Goal: Transaction & Acquisition: Subscribe to service/newsletter

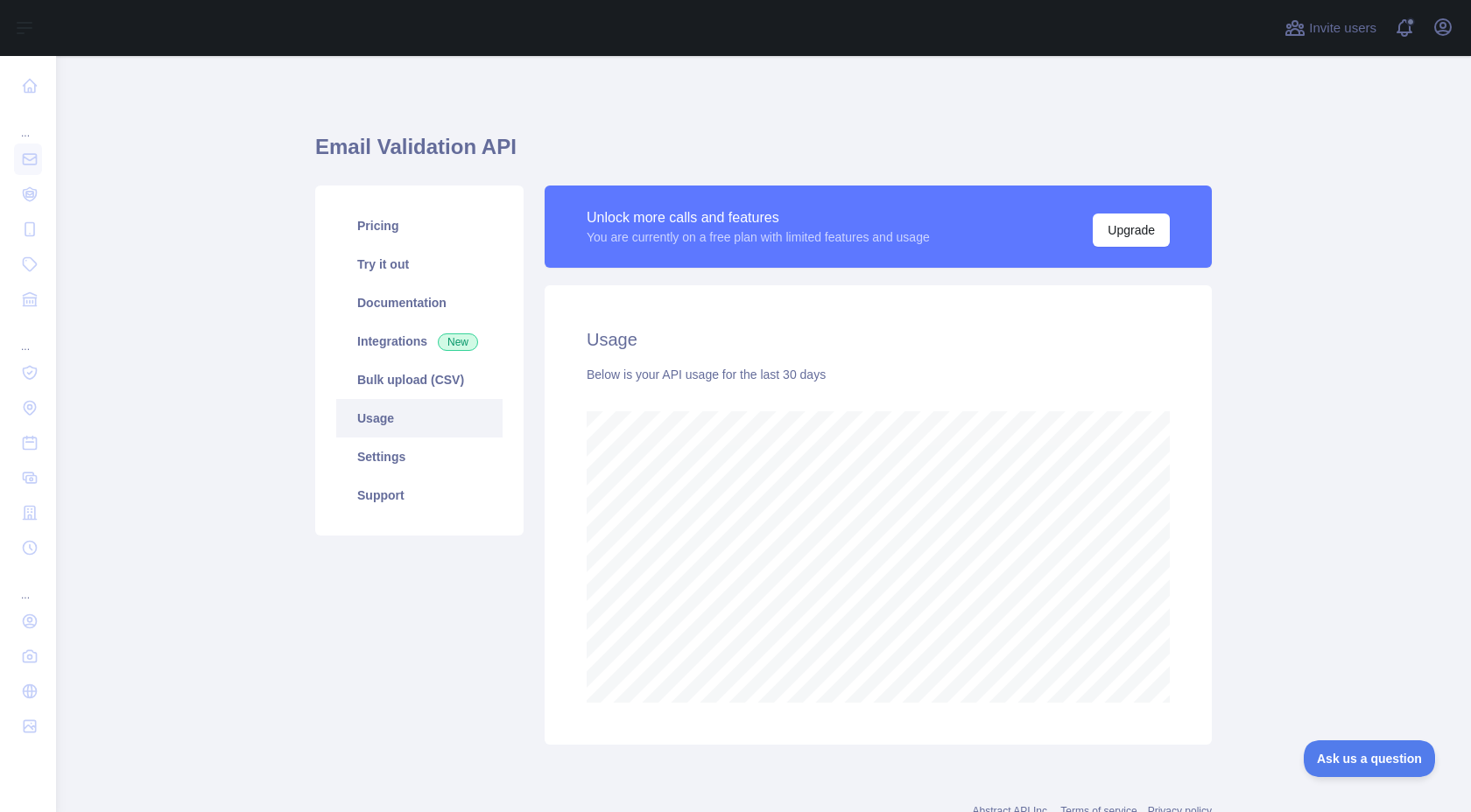
scroll to position [757, 1416]
click at [459, 281] on link "Try it out" at bounding box center [419, 265] width 166 height 39
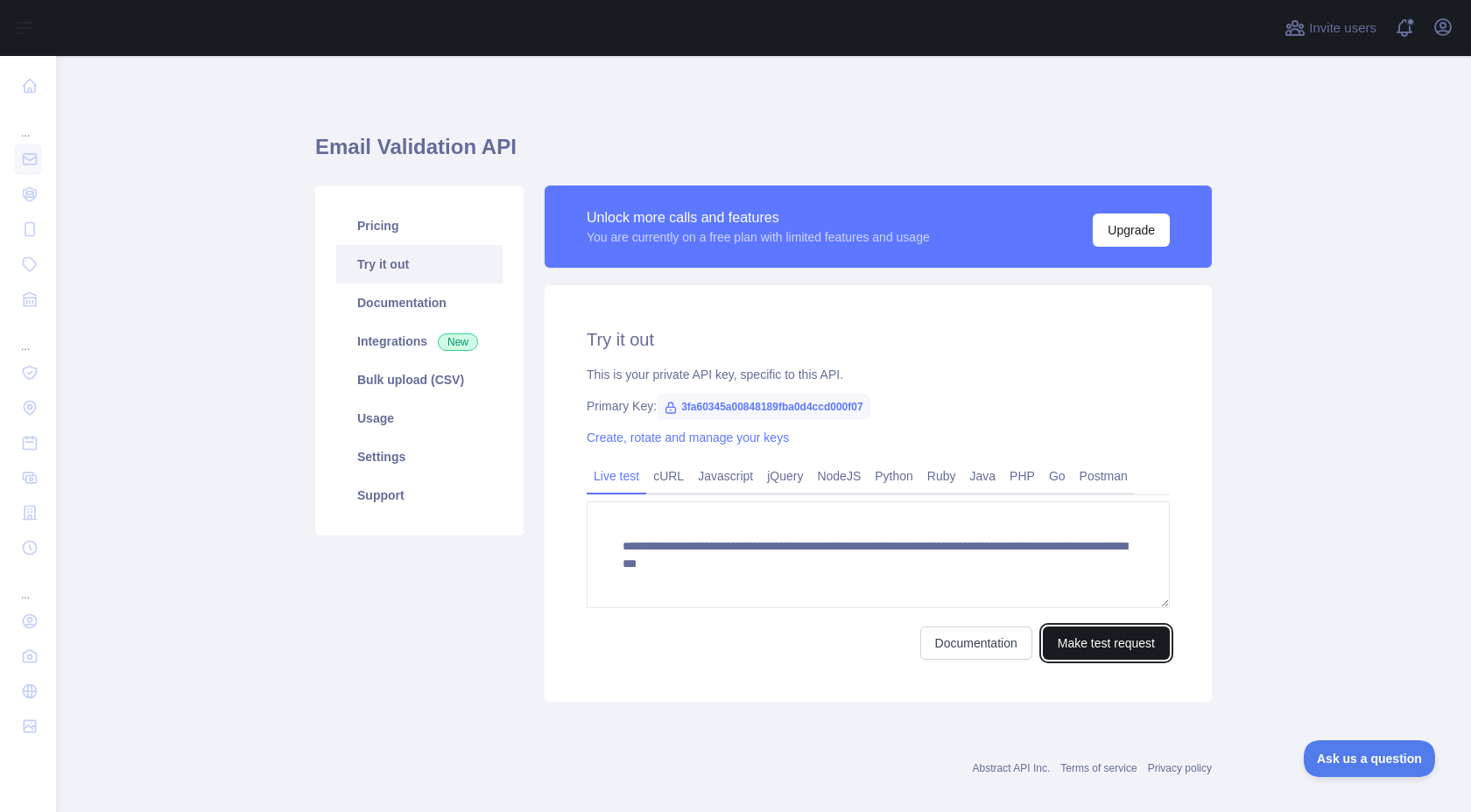
click at [1055, 654] on button "Make test request" at bounding box center [1106, 644] width 127 height 33
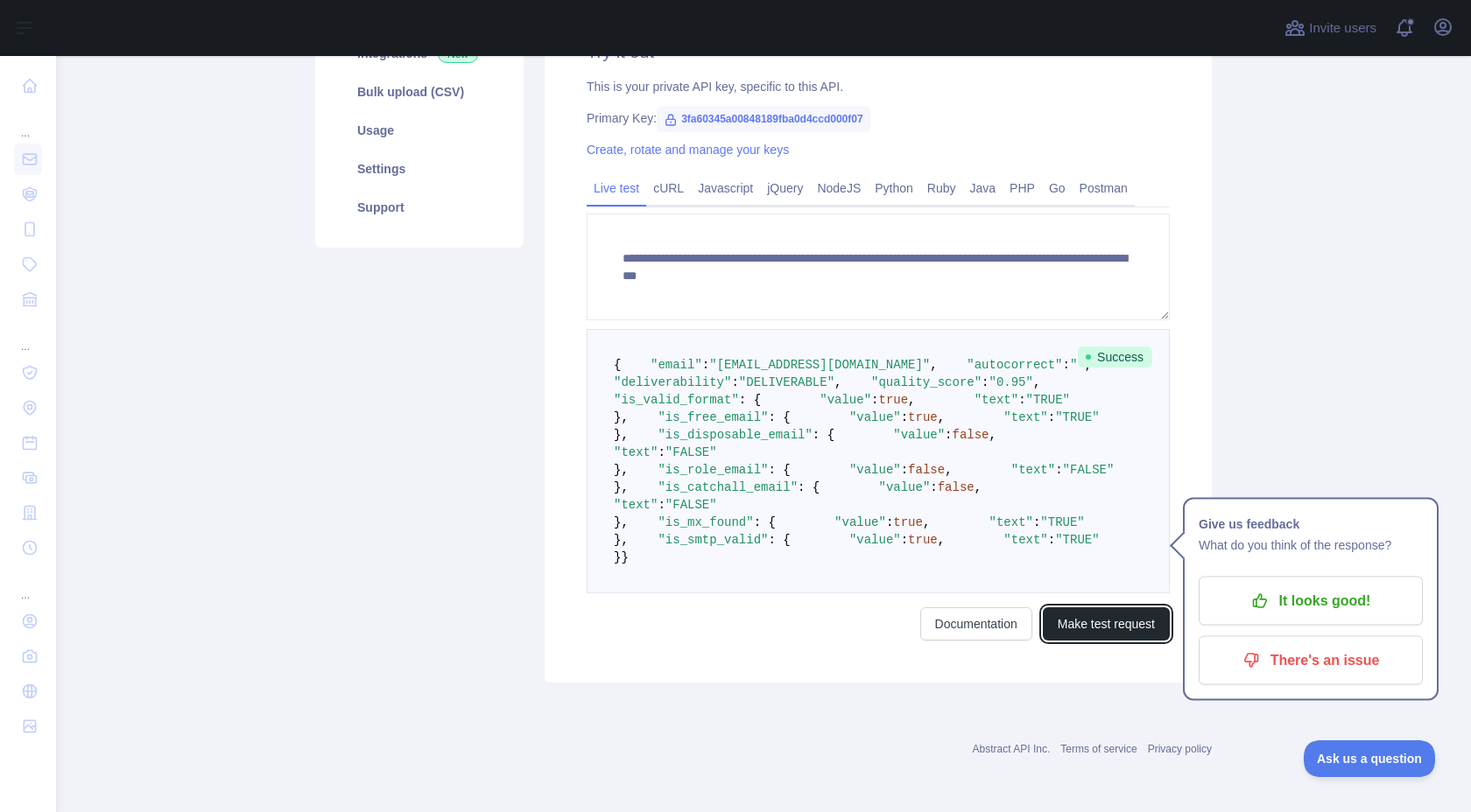
scroll to position [601, 0]
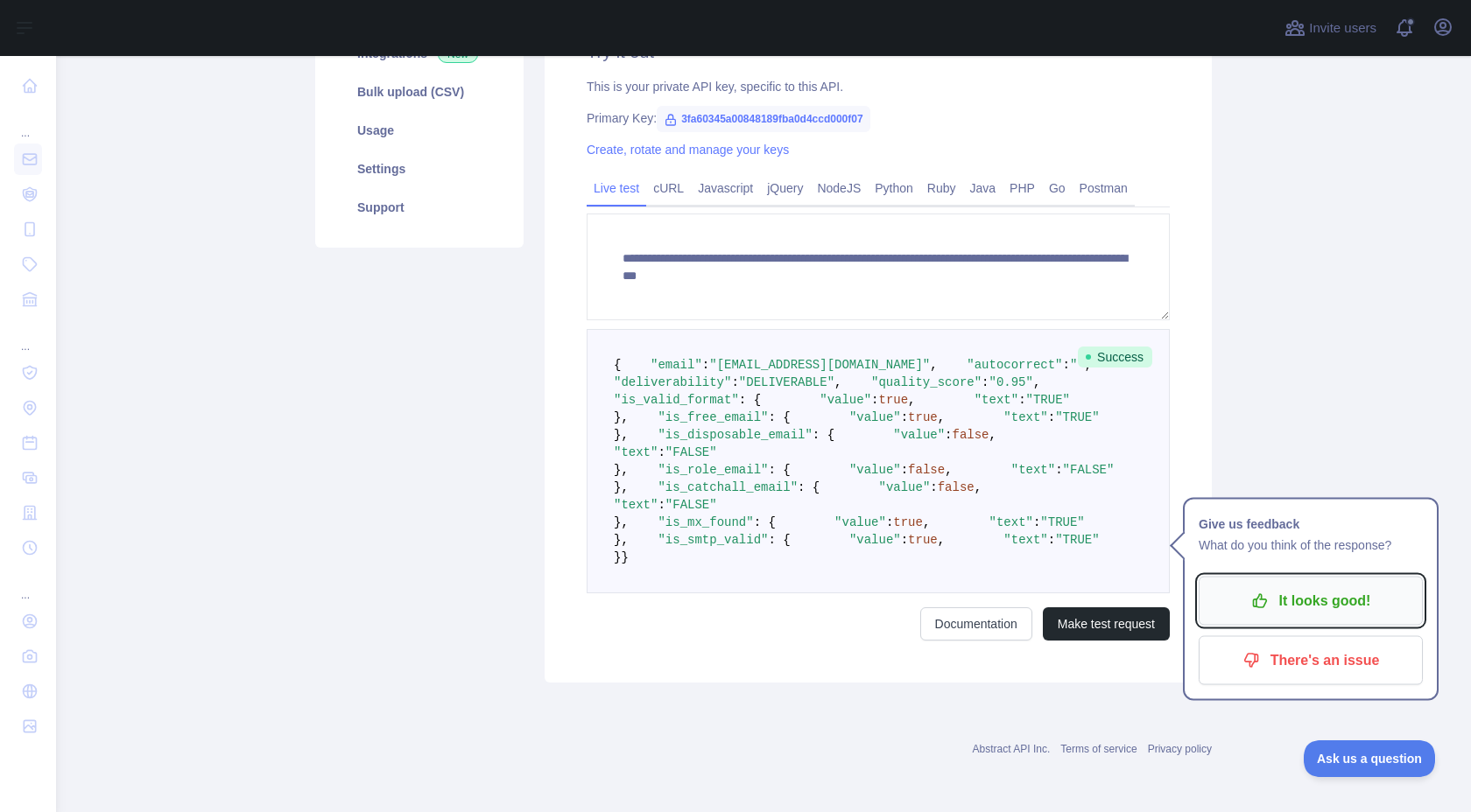
click at [1279, 586] on p "It looks good!" at bounding box center [1310, 601] width 197 height 30
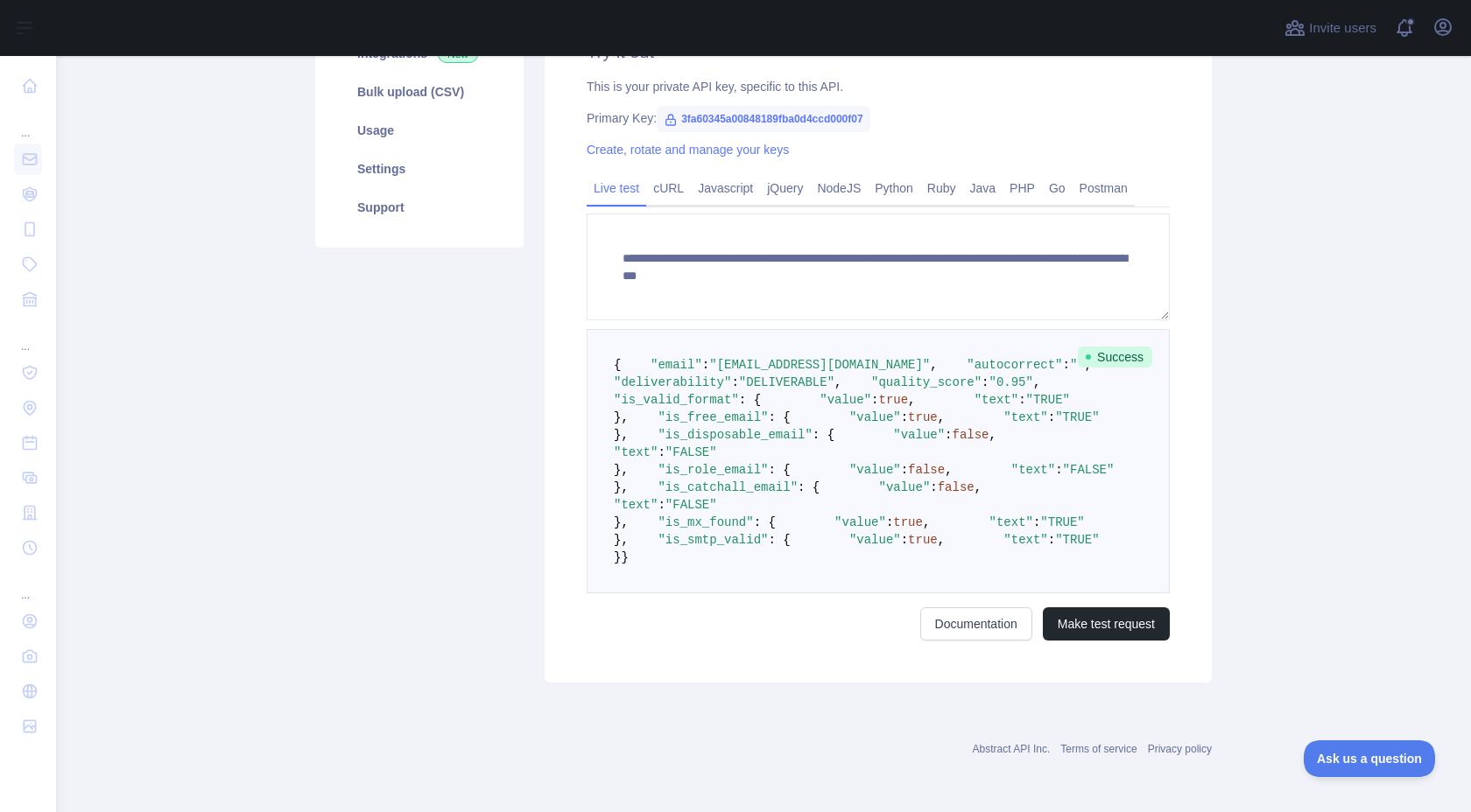
scroll to position [0, 0]
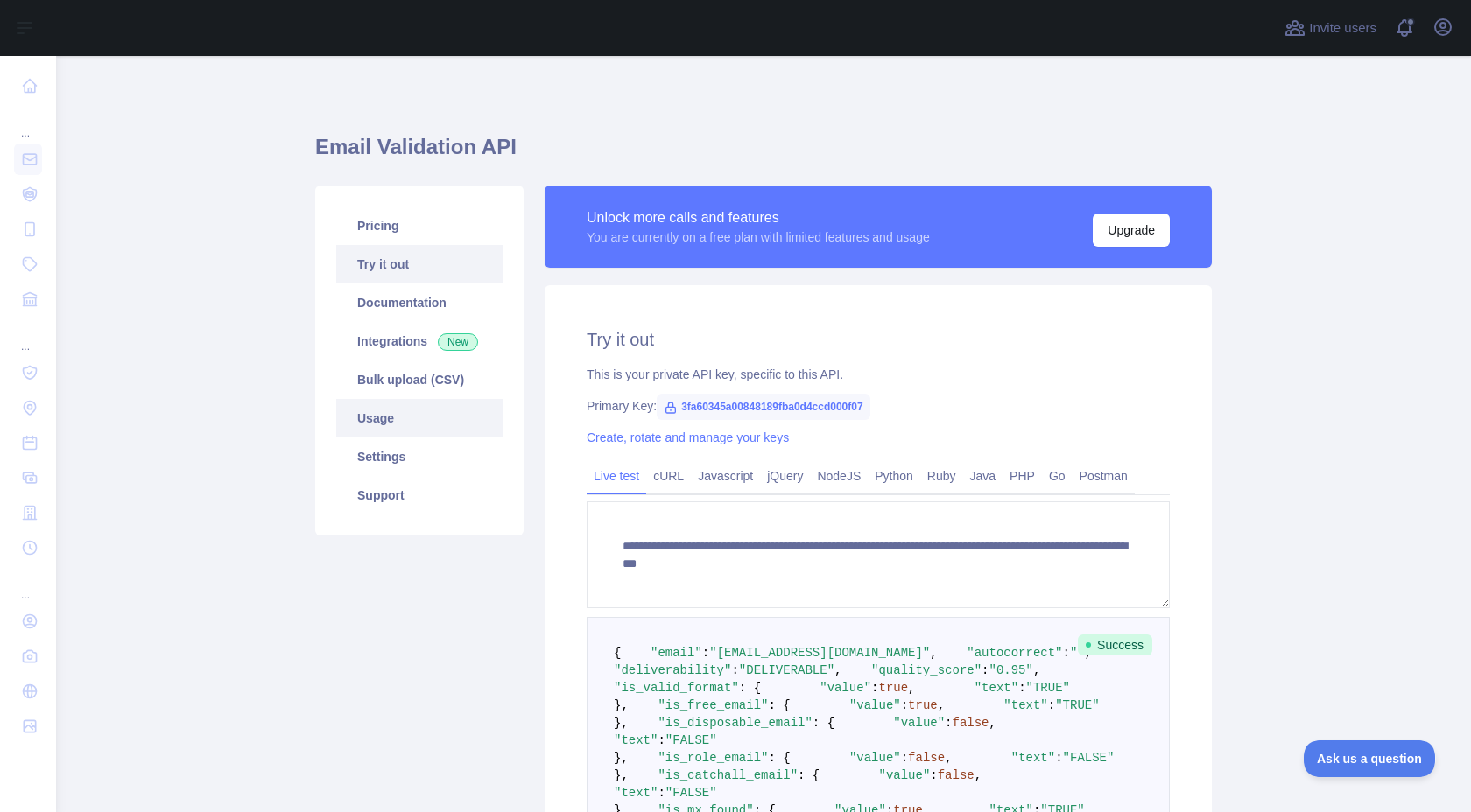
click at [479, 426] on link "Usage" at bounding box center [419, 419] width 166 height 39
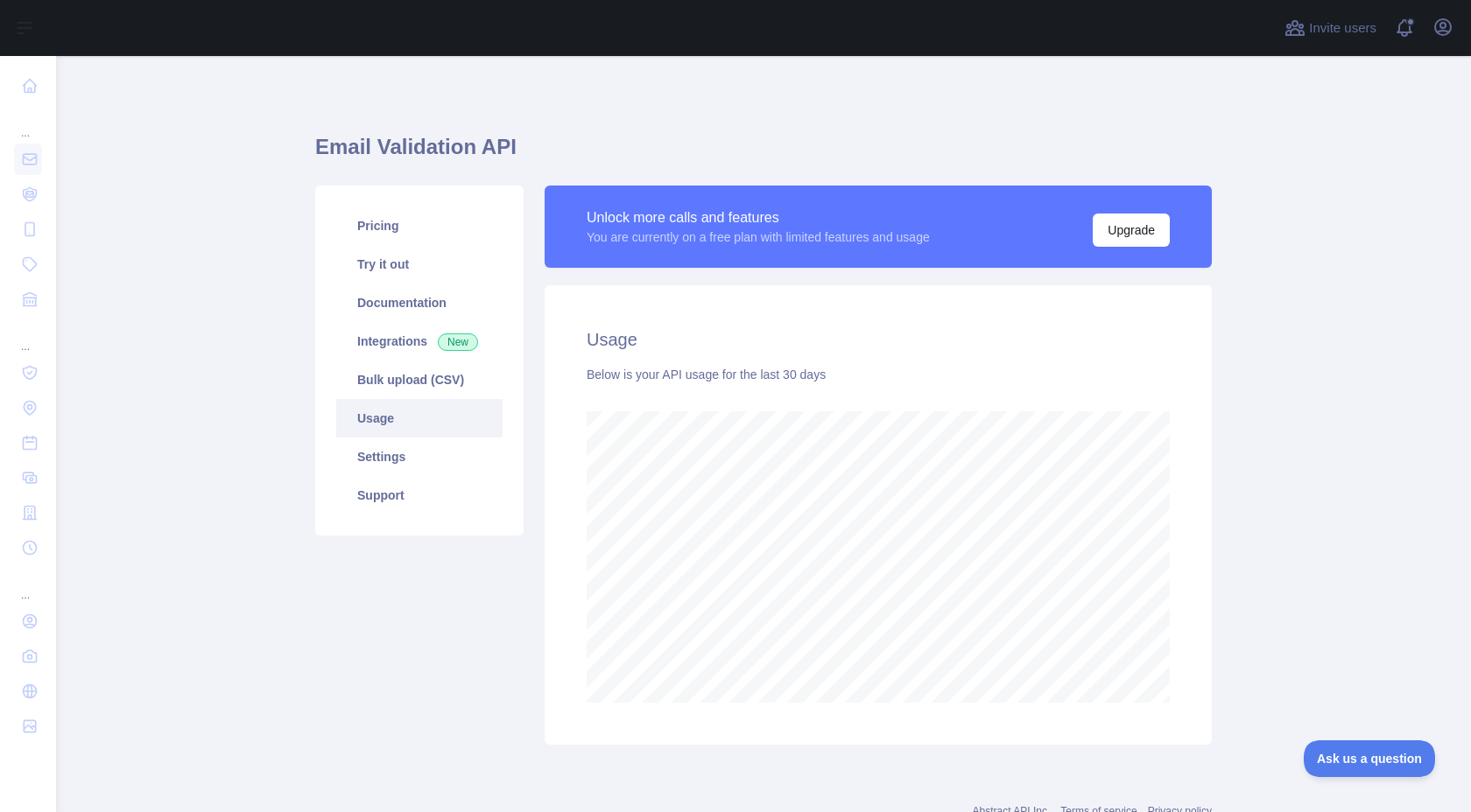
scroll to position [757, 1416]
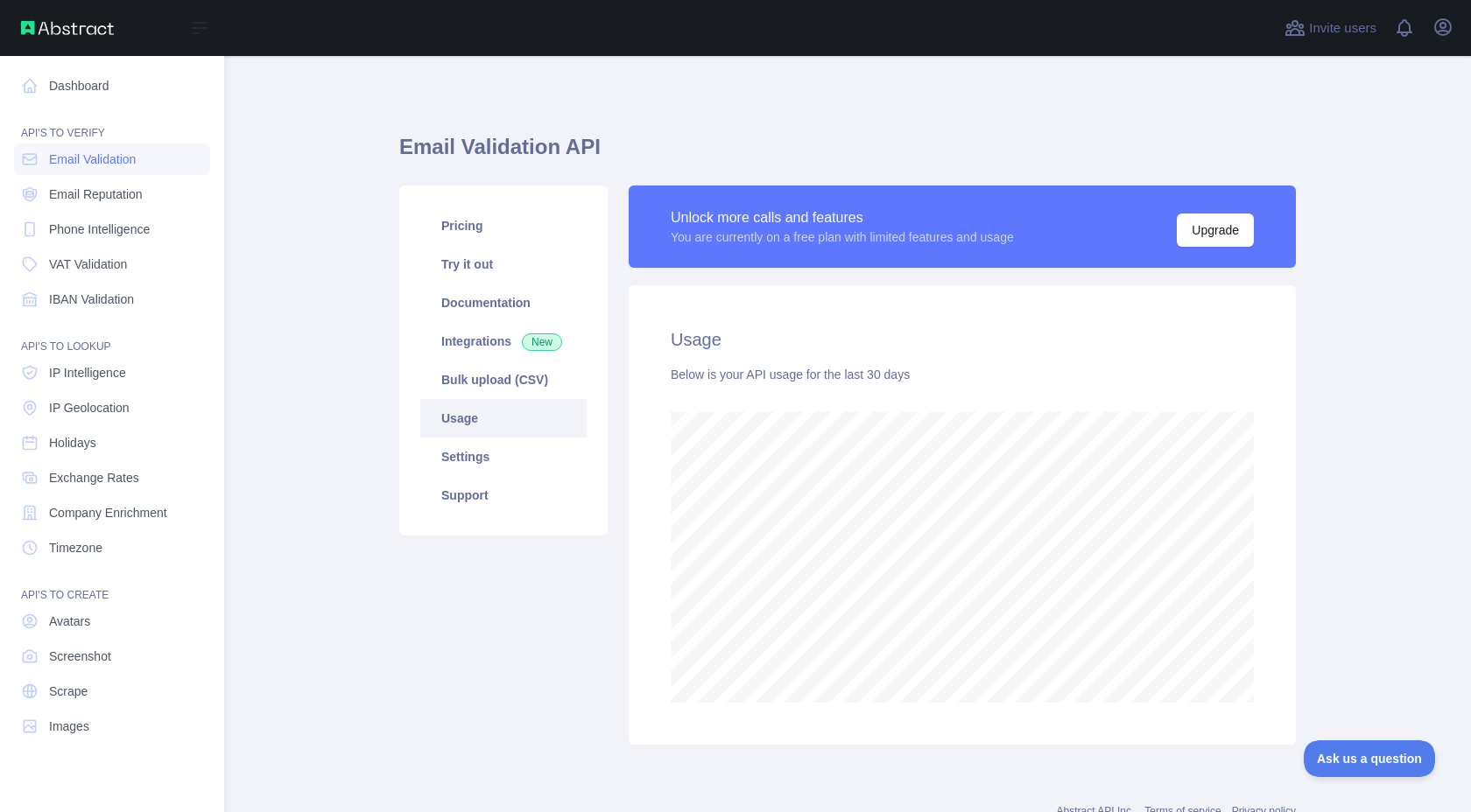
scroll to position [874720, 874615]
click at [106, 92] on link "Dashboard" at bounding box center [112, 86] width 197 height 31
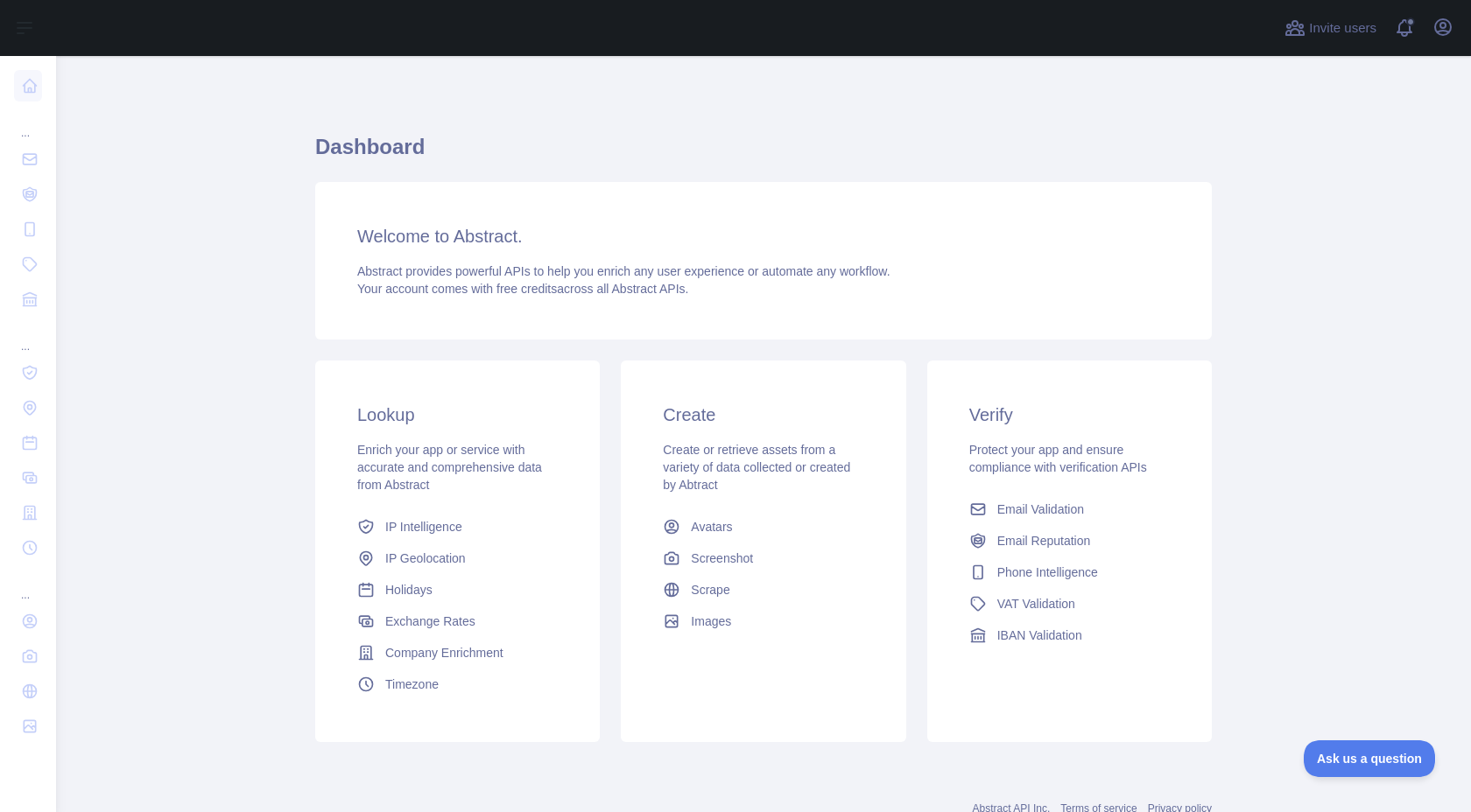
scroll to position [59, 0]
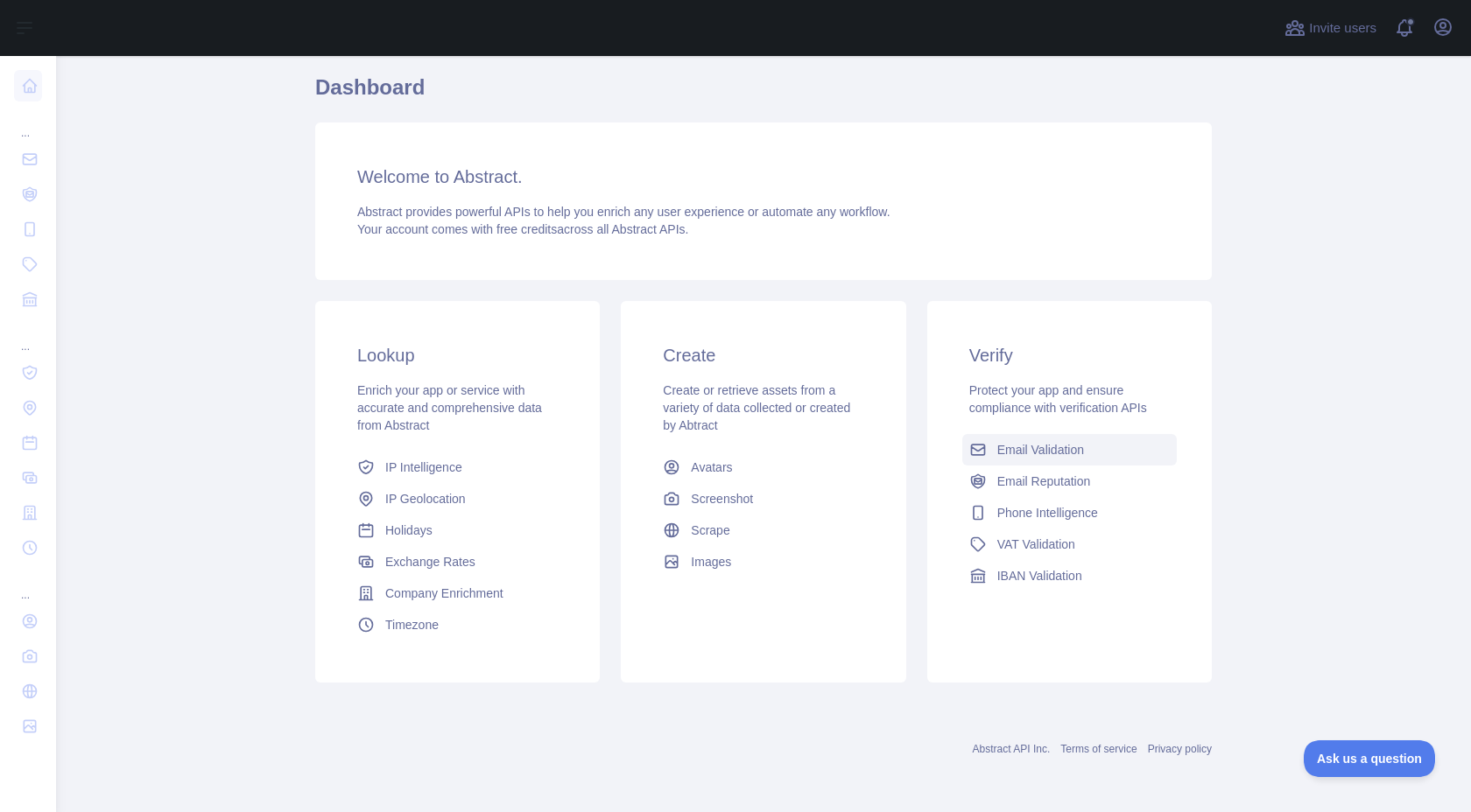
click at [1016, 452] on span "Email Validation" at bounding box center [1040, 450] width 87 height 18
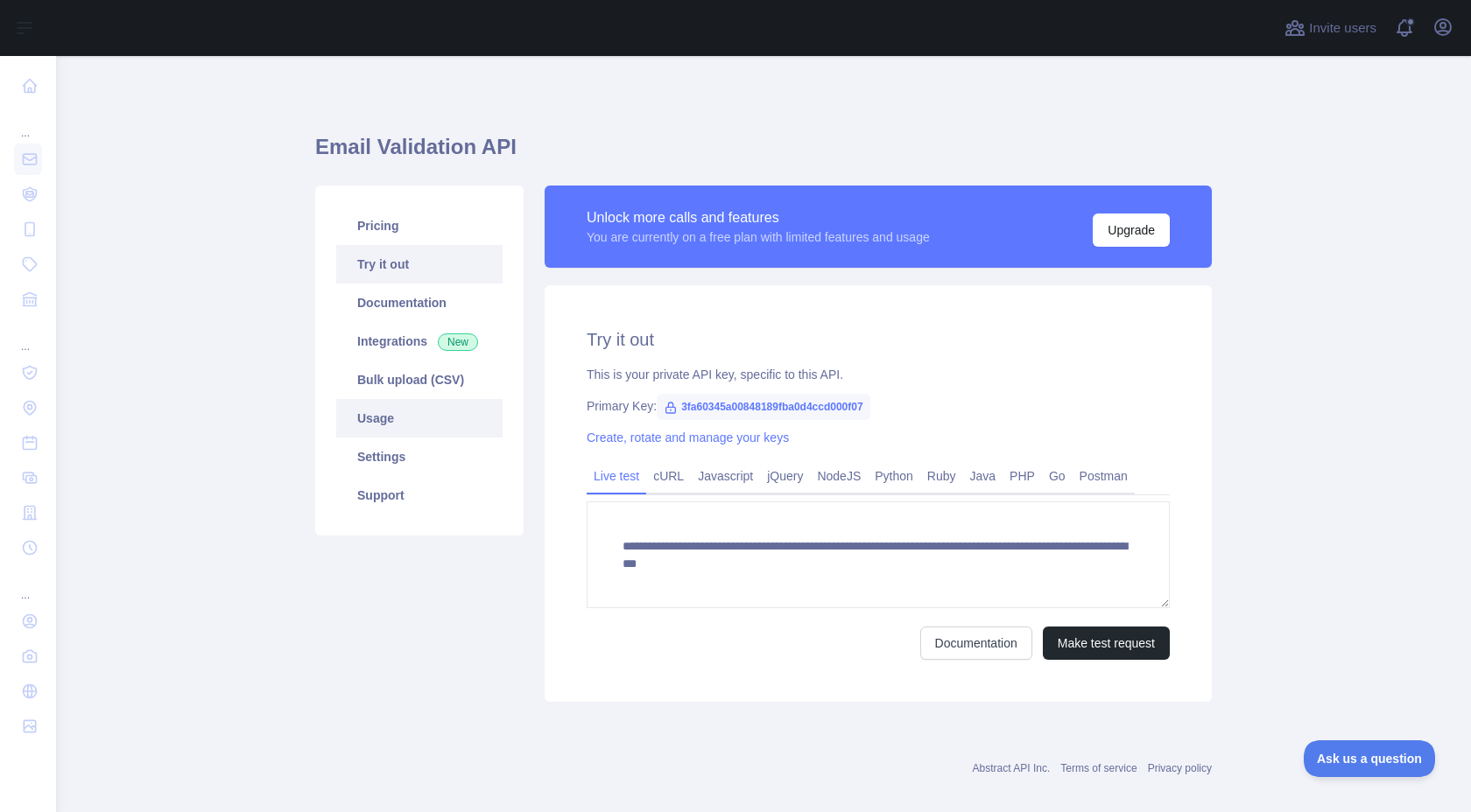
click at [443, 409] on link "Usage" at bounding box center [419, 419] width 166 height 39
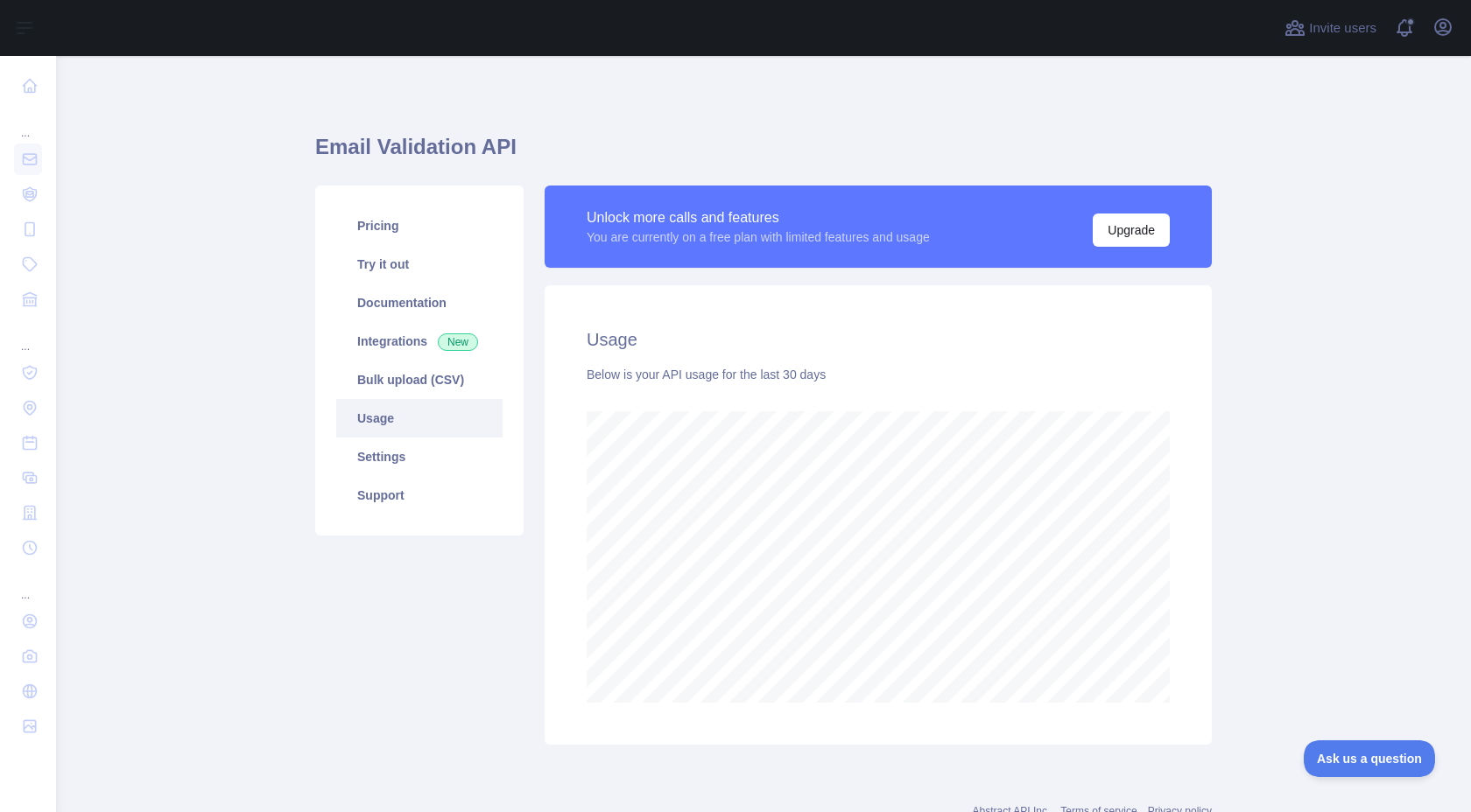
scroll to position [757, 1416]
click at [1410, 16] on span at bounding box center [1412, 28] width 35 height 56
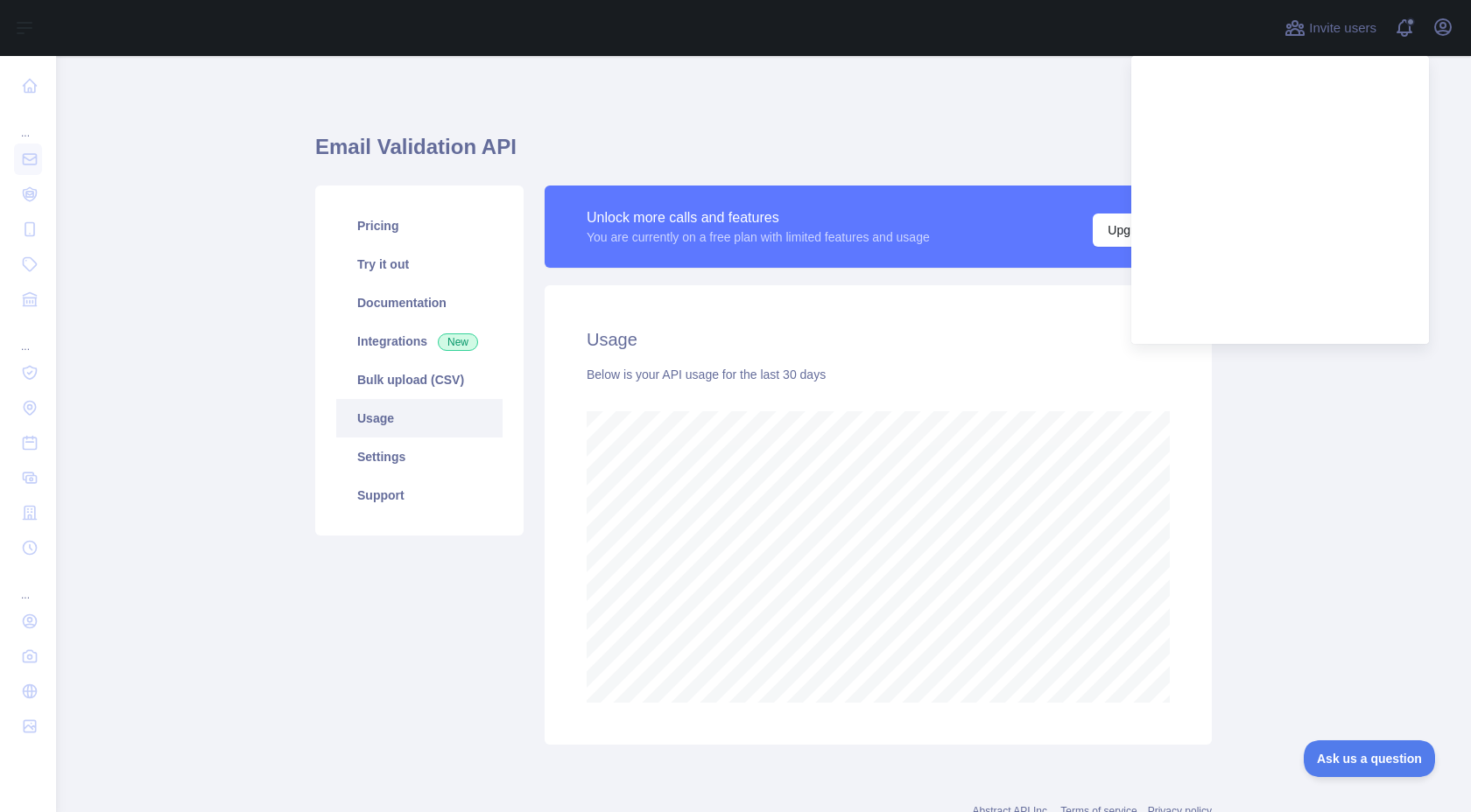
click at [1357, 656] on main "Email Validation API Pricing Try it out Documentation Integrations New Bulk upl…" at bounding box center [764, 435] width 1416 height 757
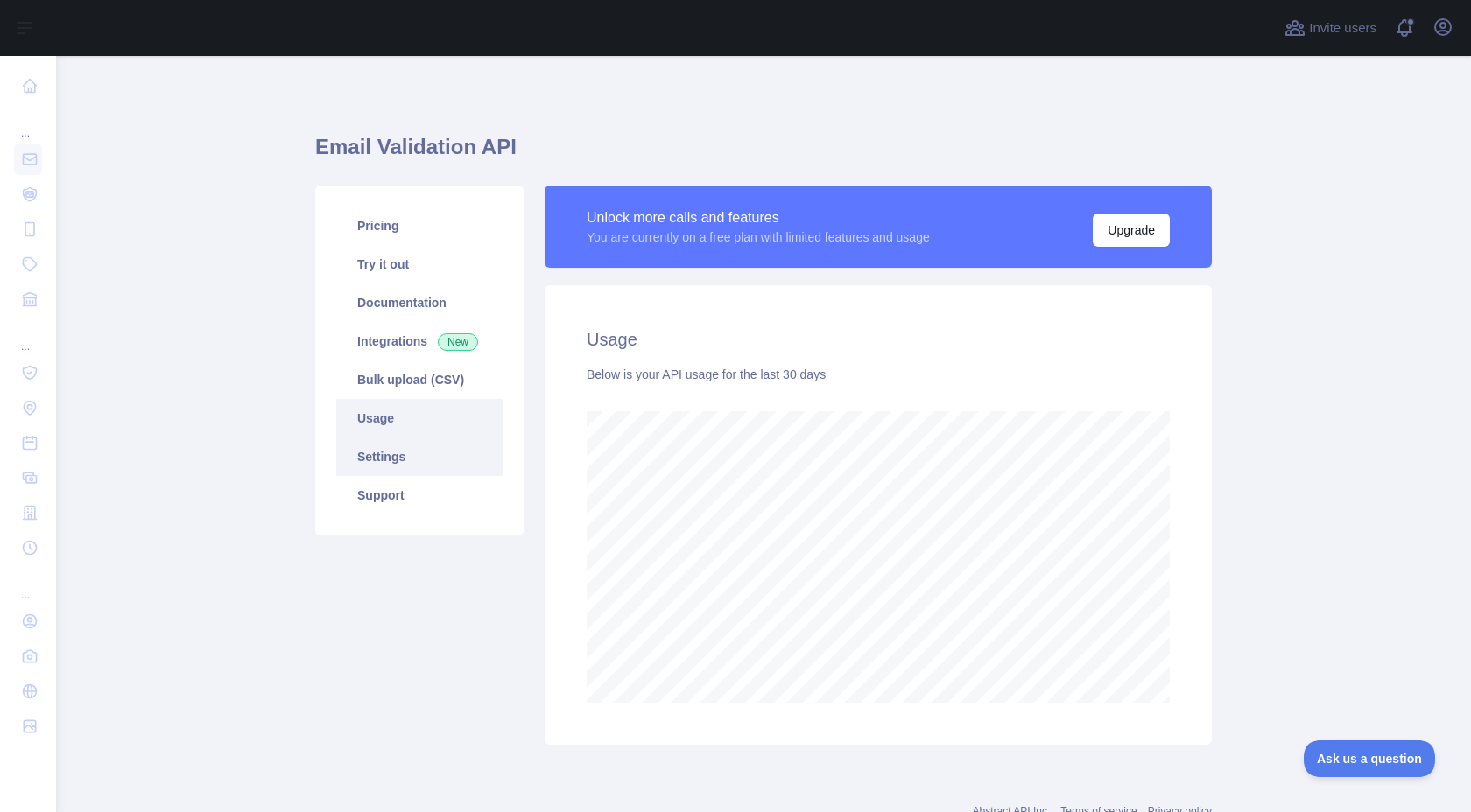
click at [461, 472] on link "Settings" at bounding box center [419, 457] width 166 height 39
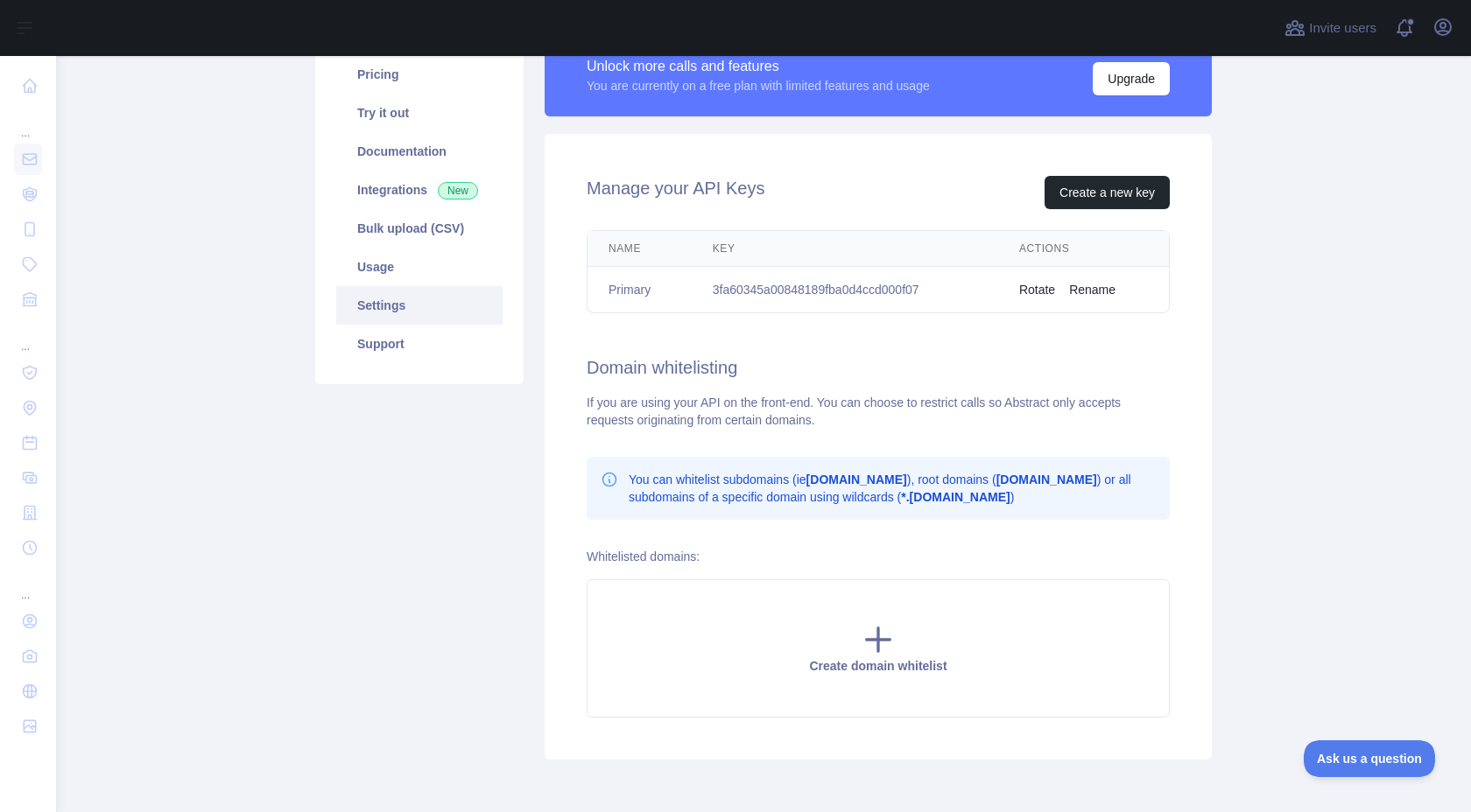
scroll to position [145, 0]
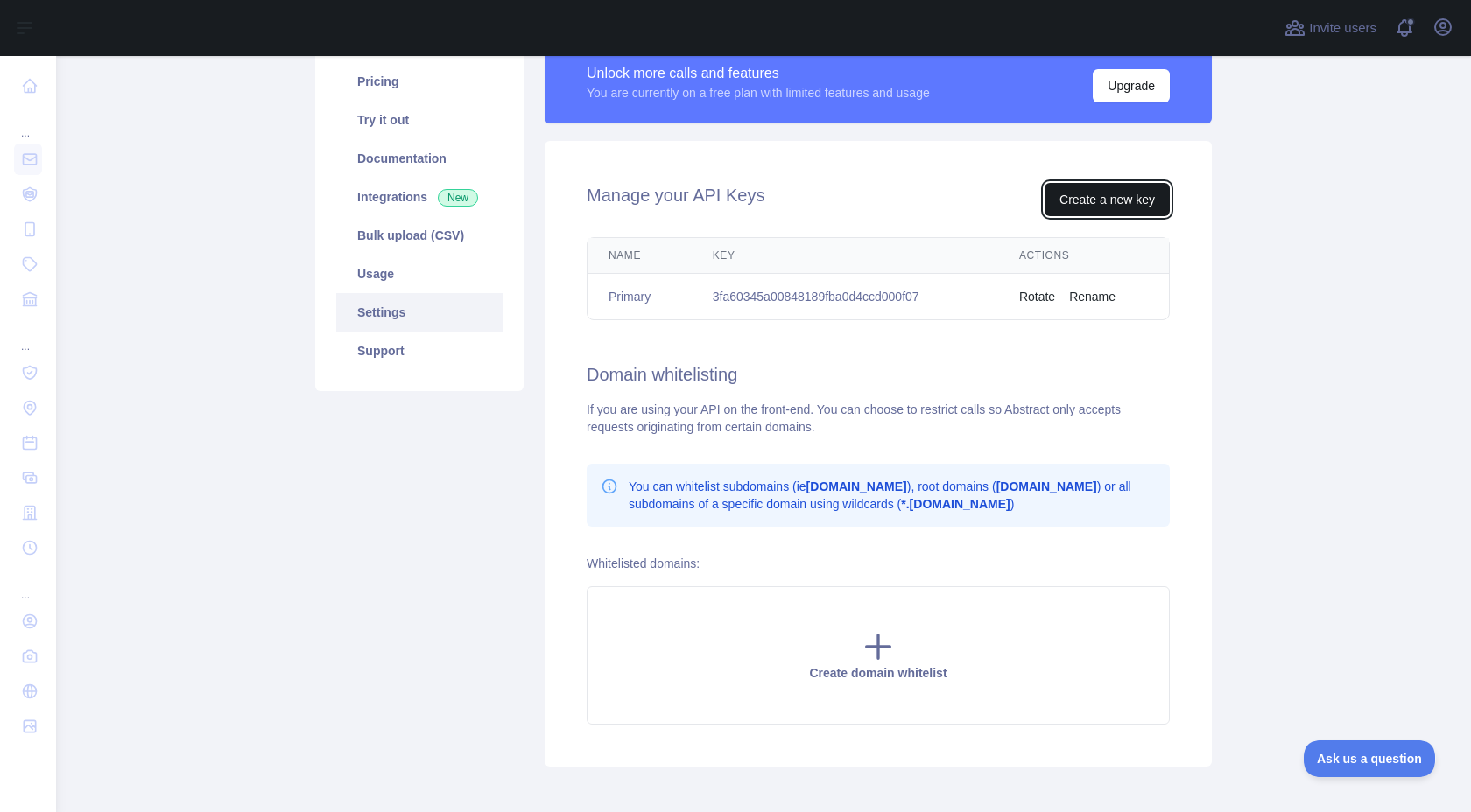
click at [1067, 191] on button "Create a new key" at bounding box center [1107, 199] width 126 height 33
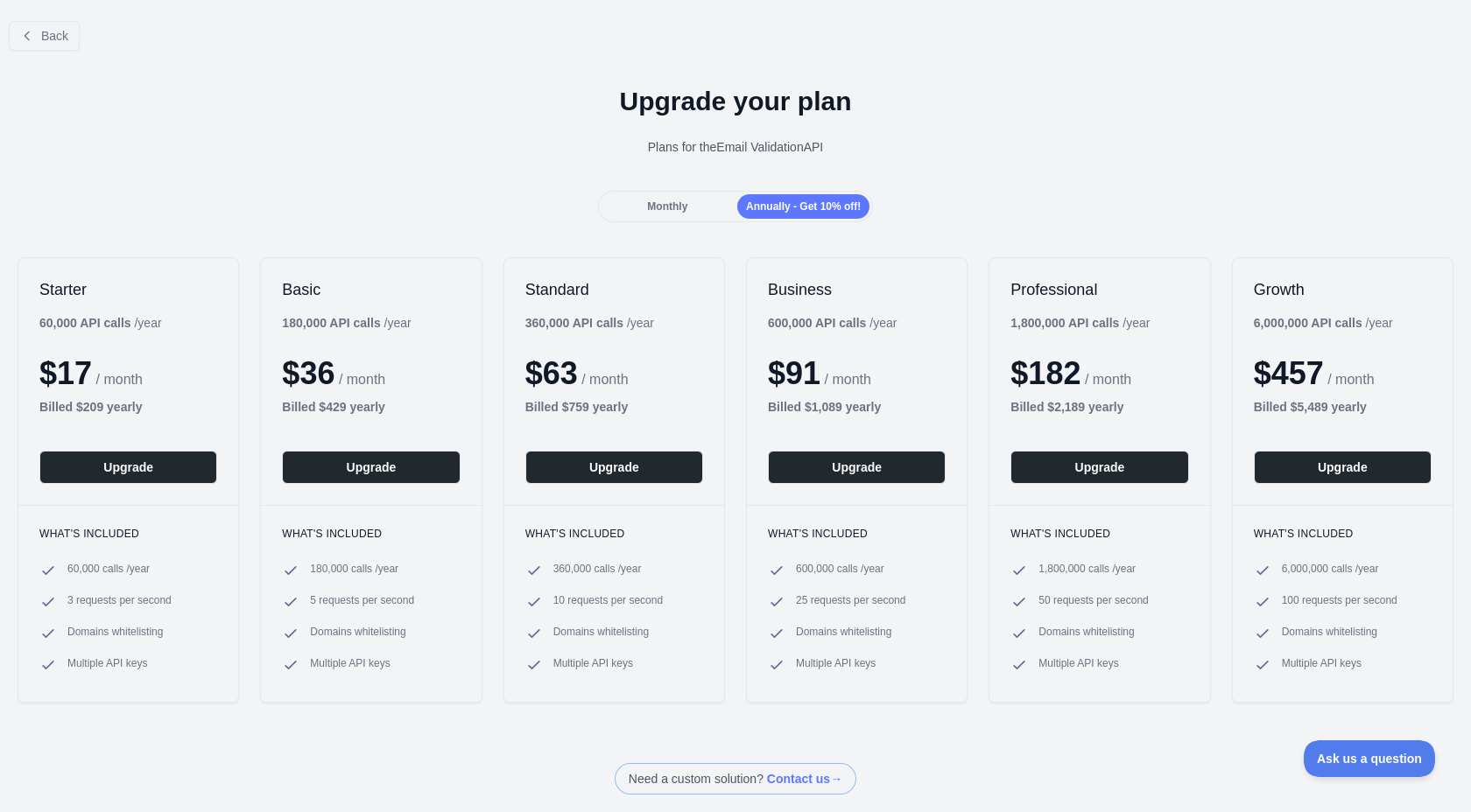
click at [691, 199] on div "Monthly" at bounding box center [667, 206] width 132 height 24
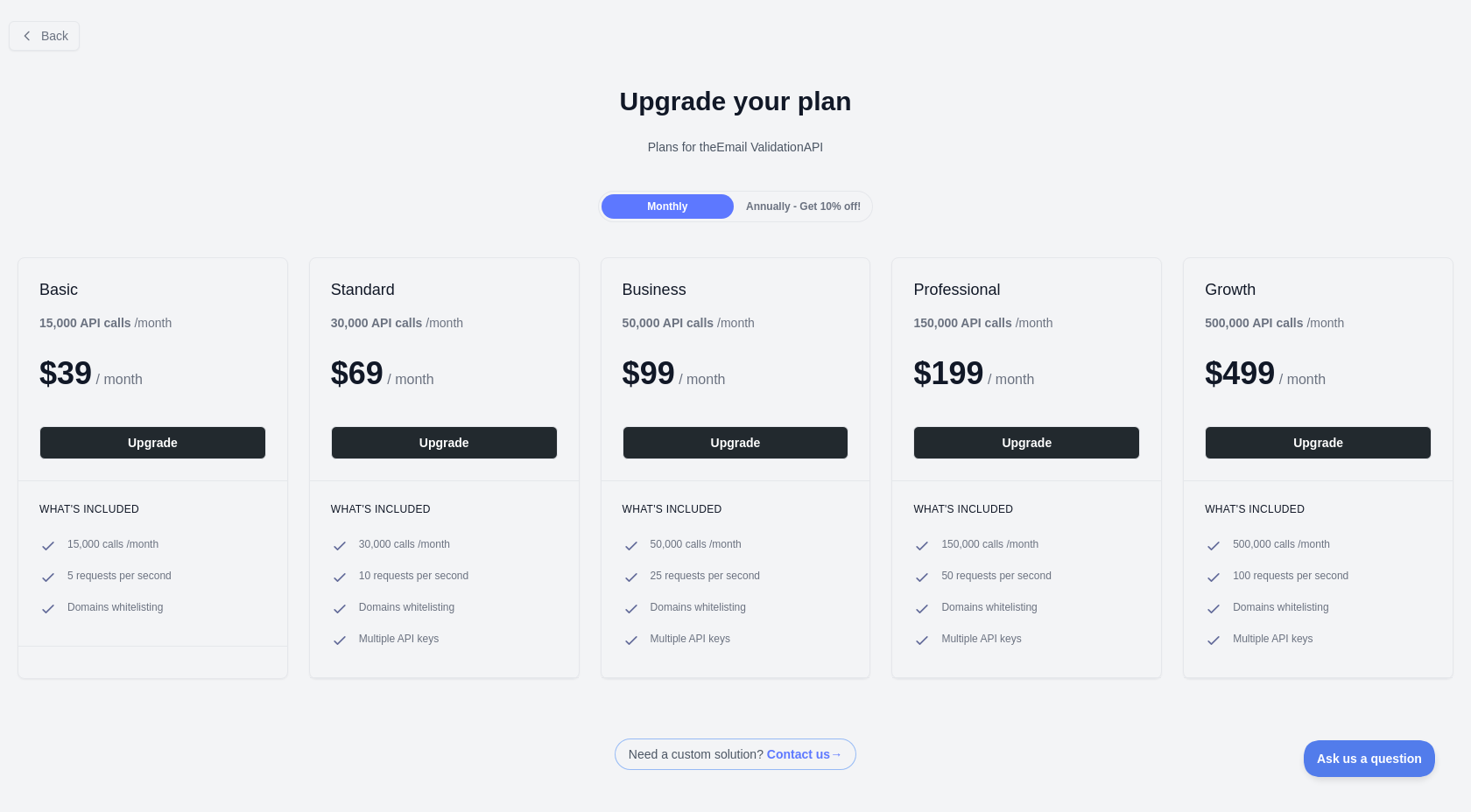
click at [783, 195] on div "Annually - Get 10% off!" at bounding box center [804, 206] width 132 height 24
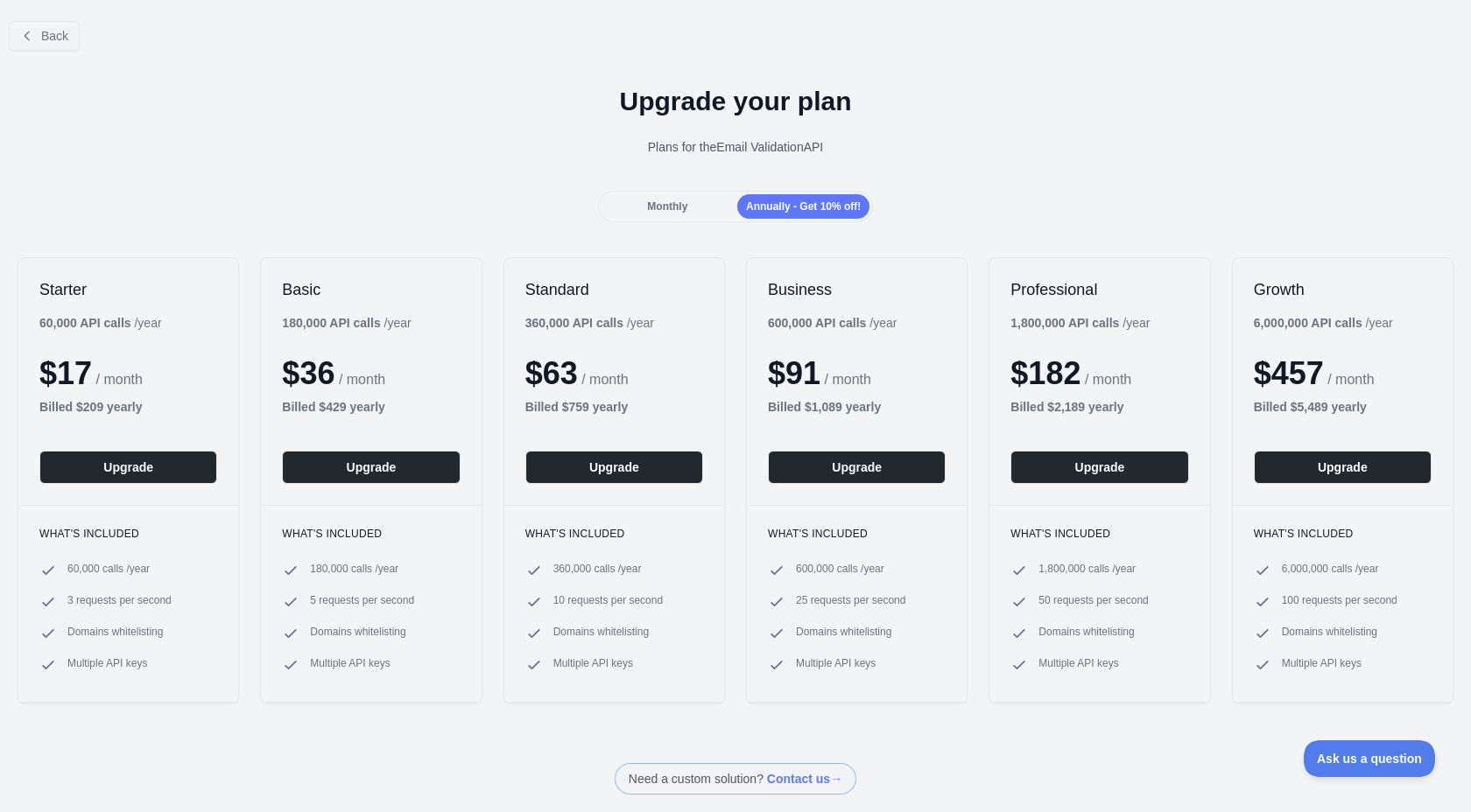
click at [728, 204] on div "Monthly" at bounding box center [667, 206] width 132 height 24
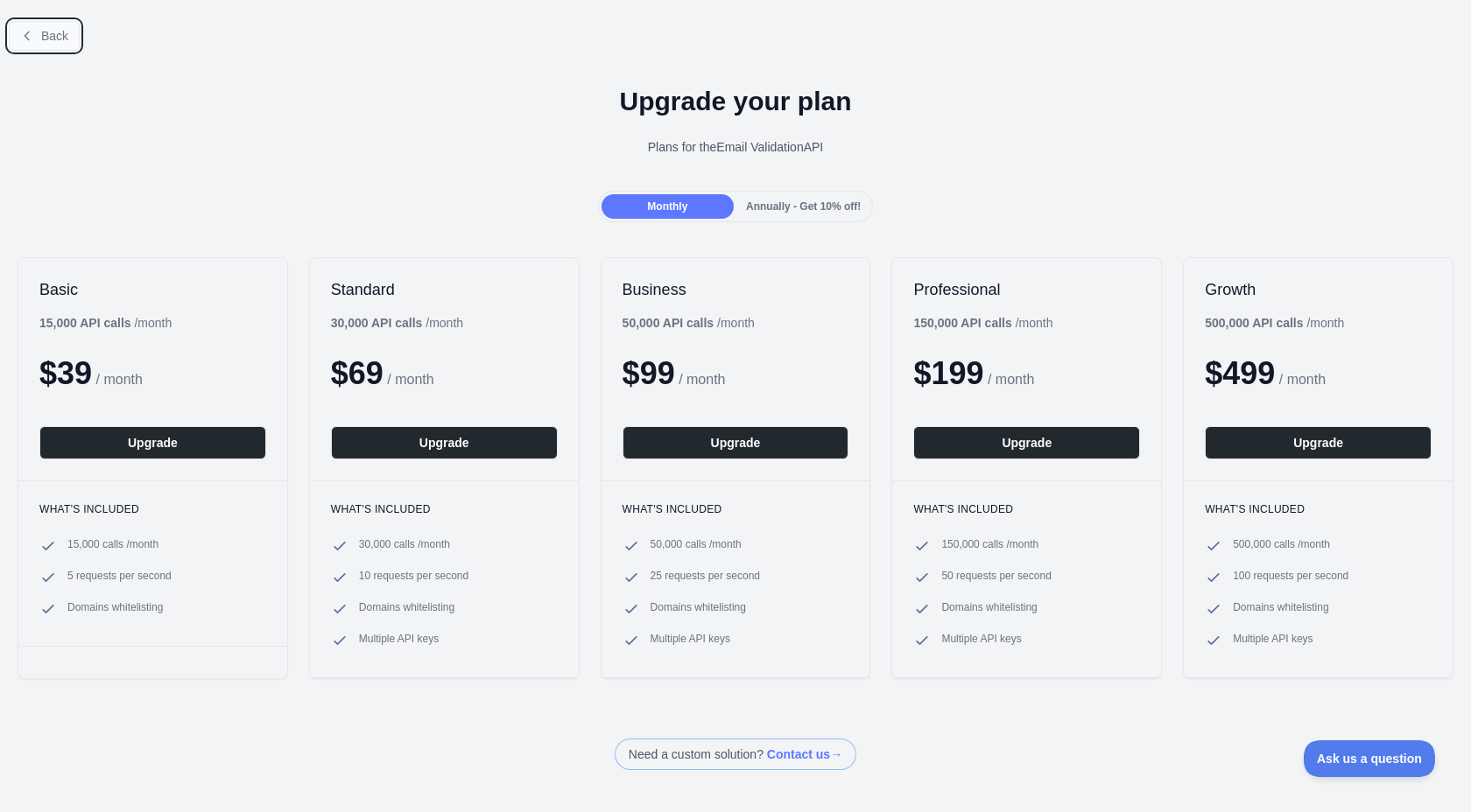
click at [27, 32] on icon at bounding box center [26, 35] width 5 height 8
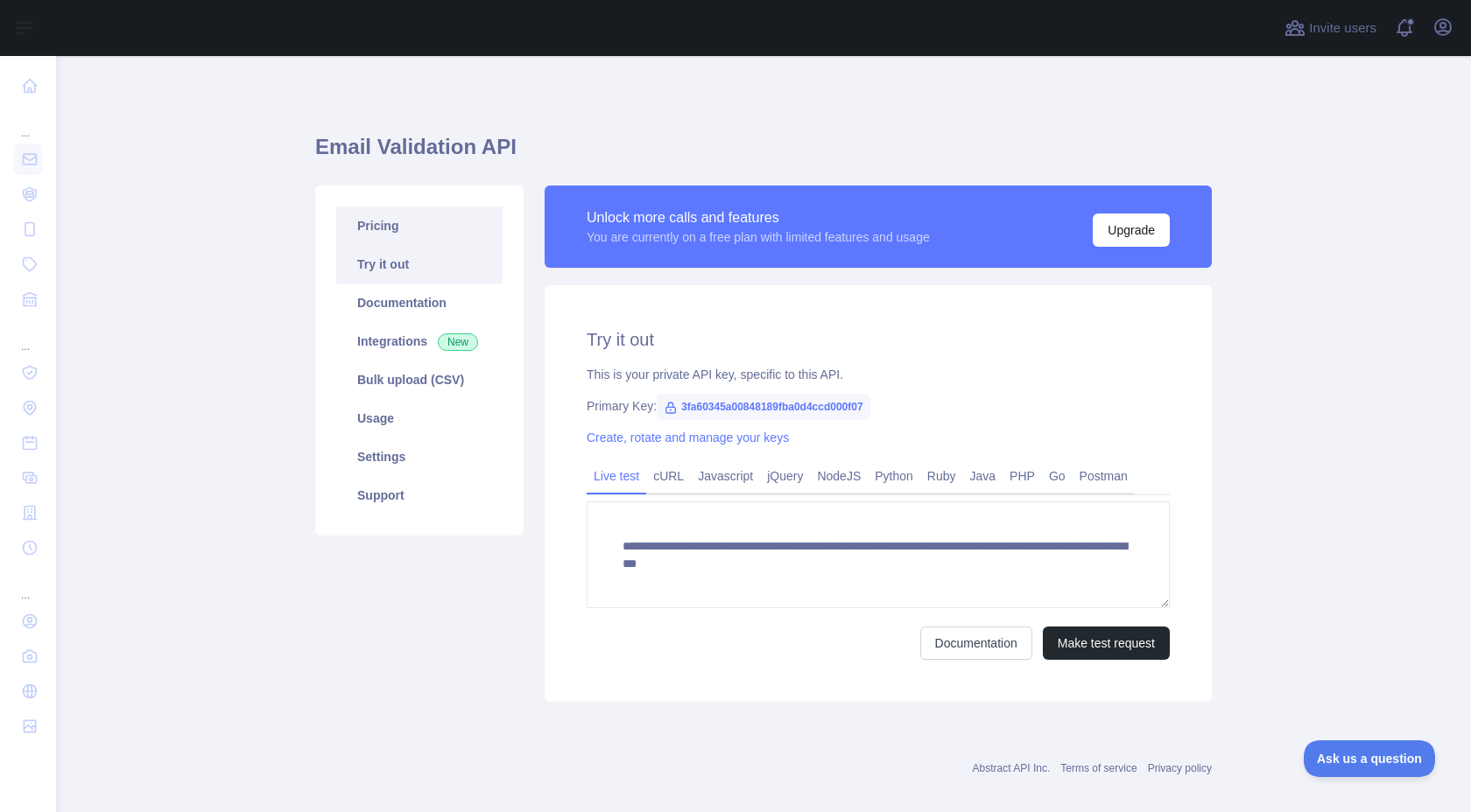
click at [452, 232] on link "Pricing" at bounding box center [419, 226] width 166 height 39
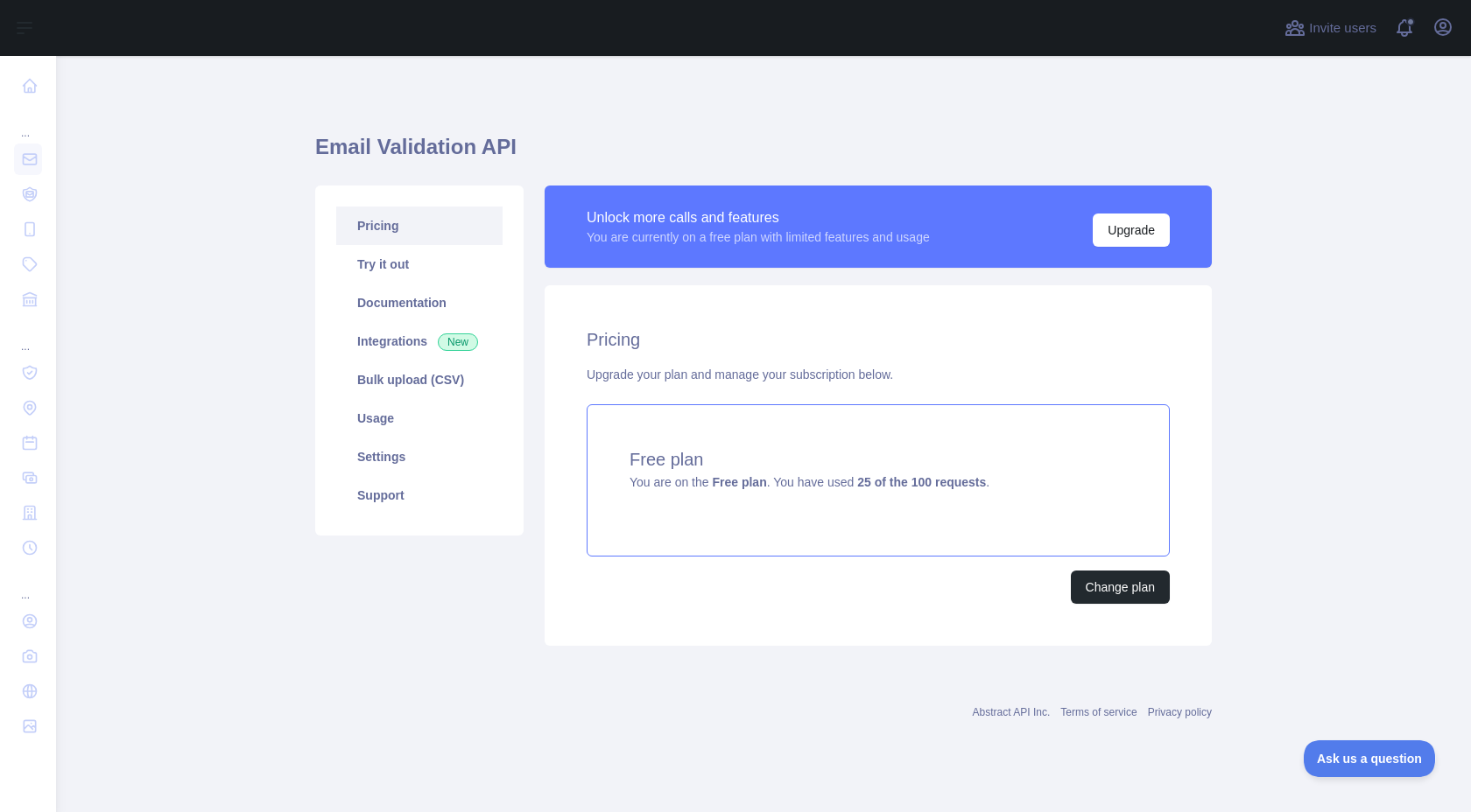
click at [749, 498] on div "Free plan You are on the Free plan . You have used 25 of the 100 requests ." at bounding box center [879, 480] width 584 height 153
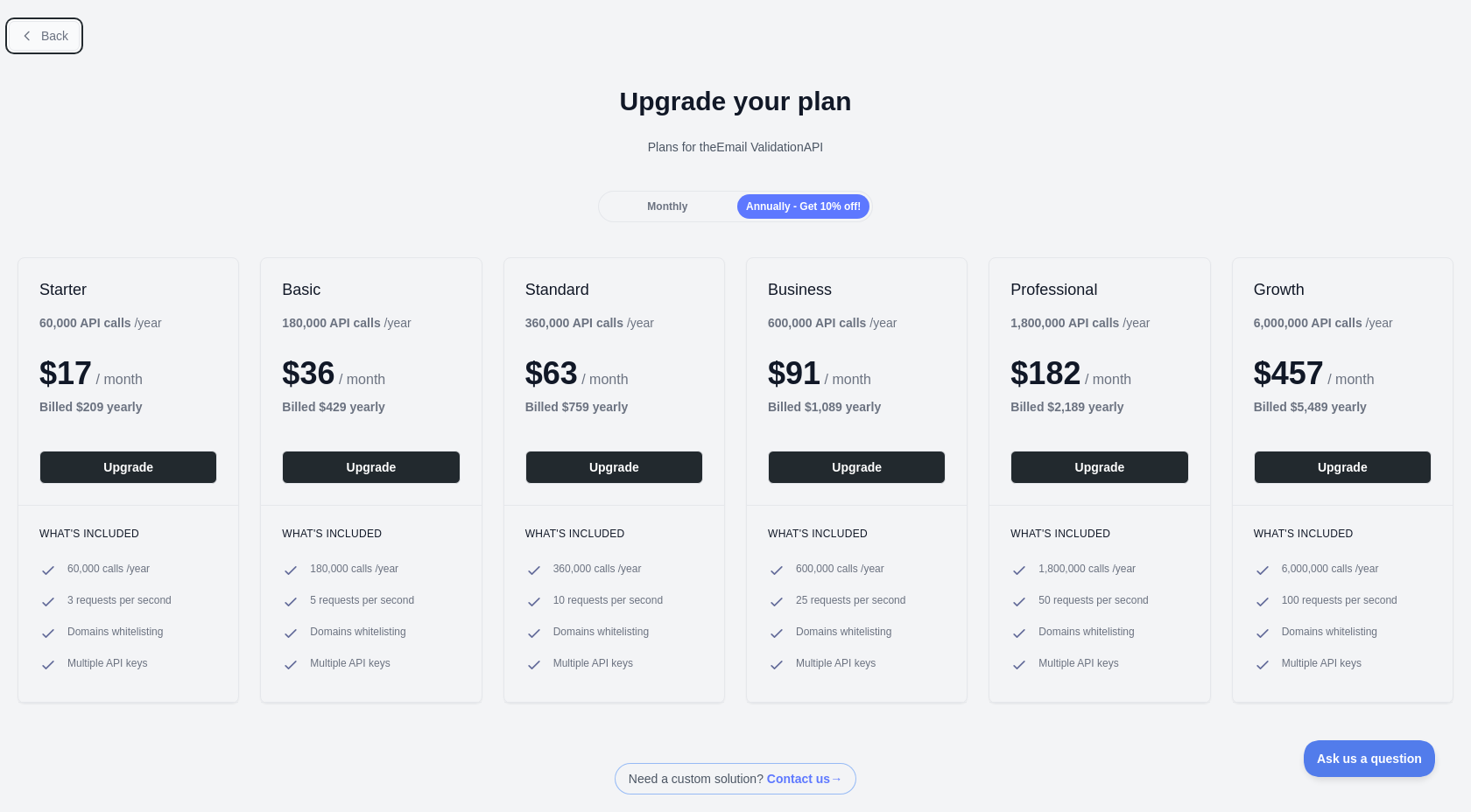
click at [35, 31] on button "Back" at bounding box center [44, 36] width 71 height 30
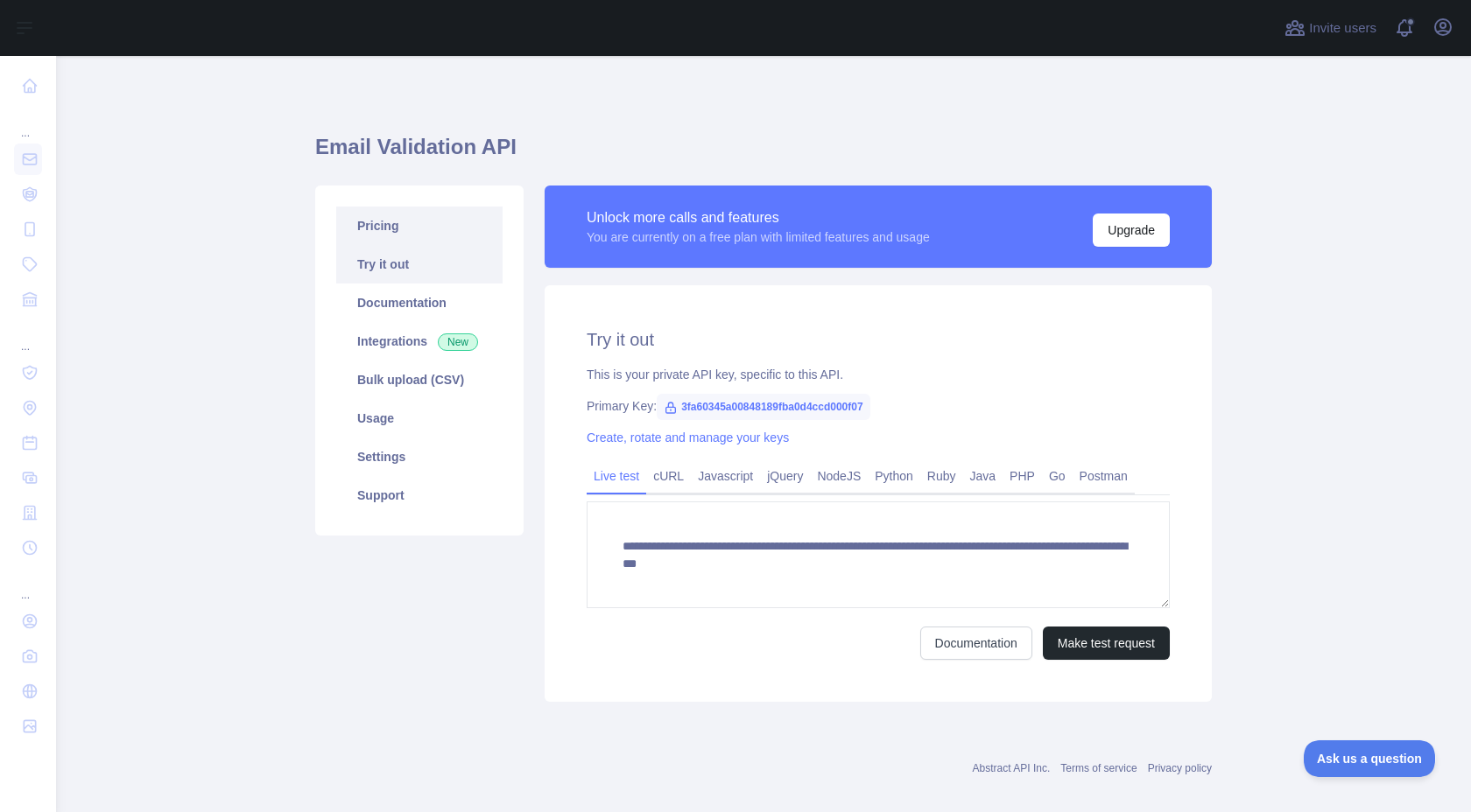
click at [424, 234] on link "Pricing" at bounding box center [419, 226] width 166 height 39
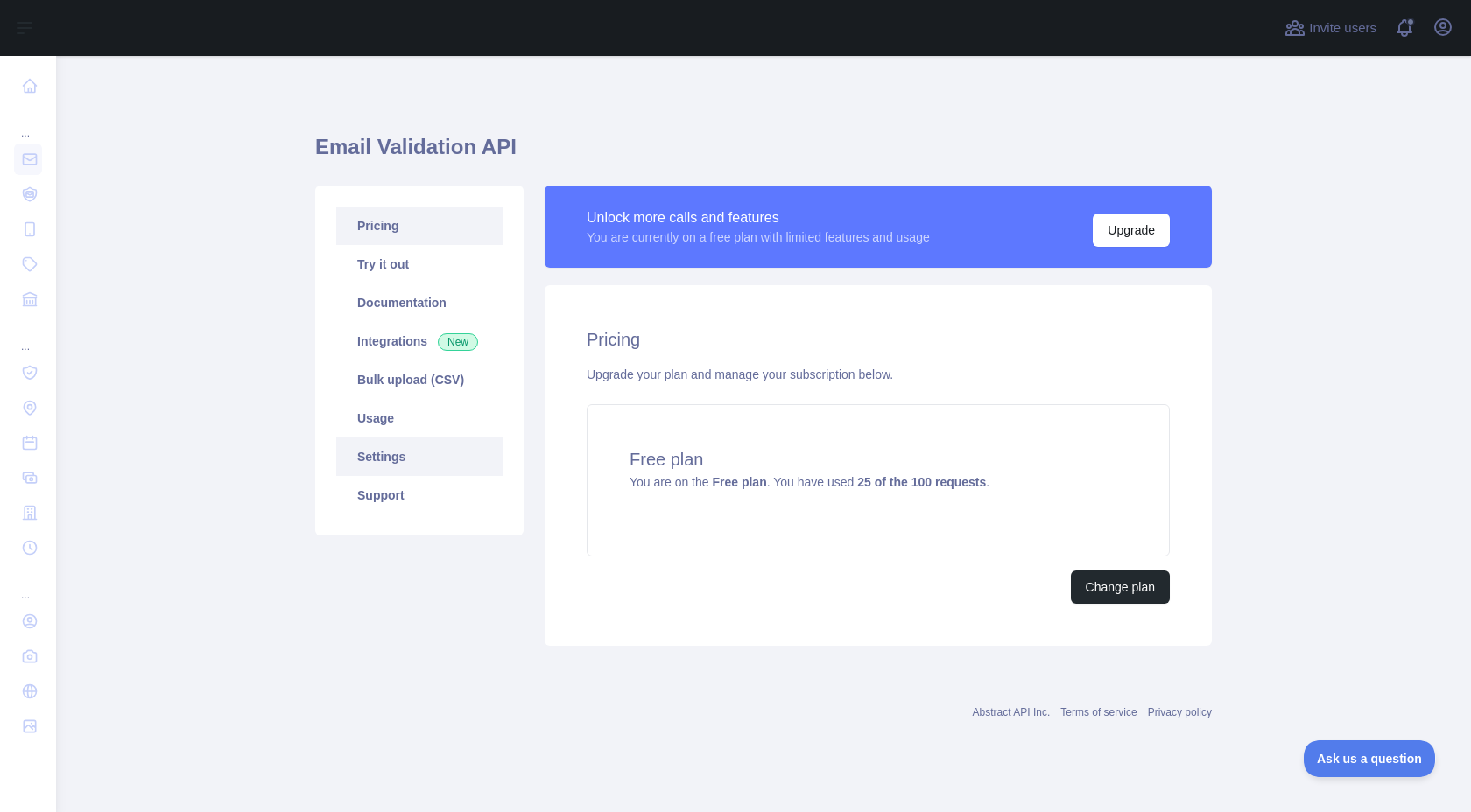
click at [425, 439] on link "Settings" at bounding box center [419, 457] width 166 height 39
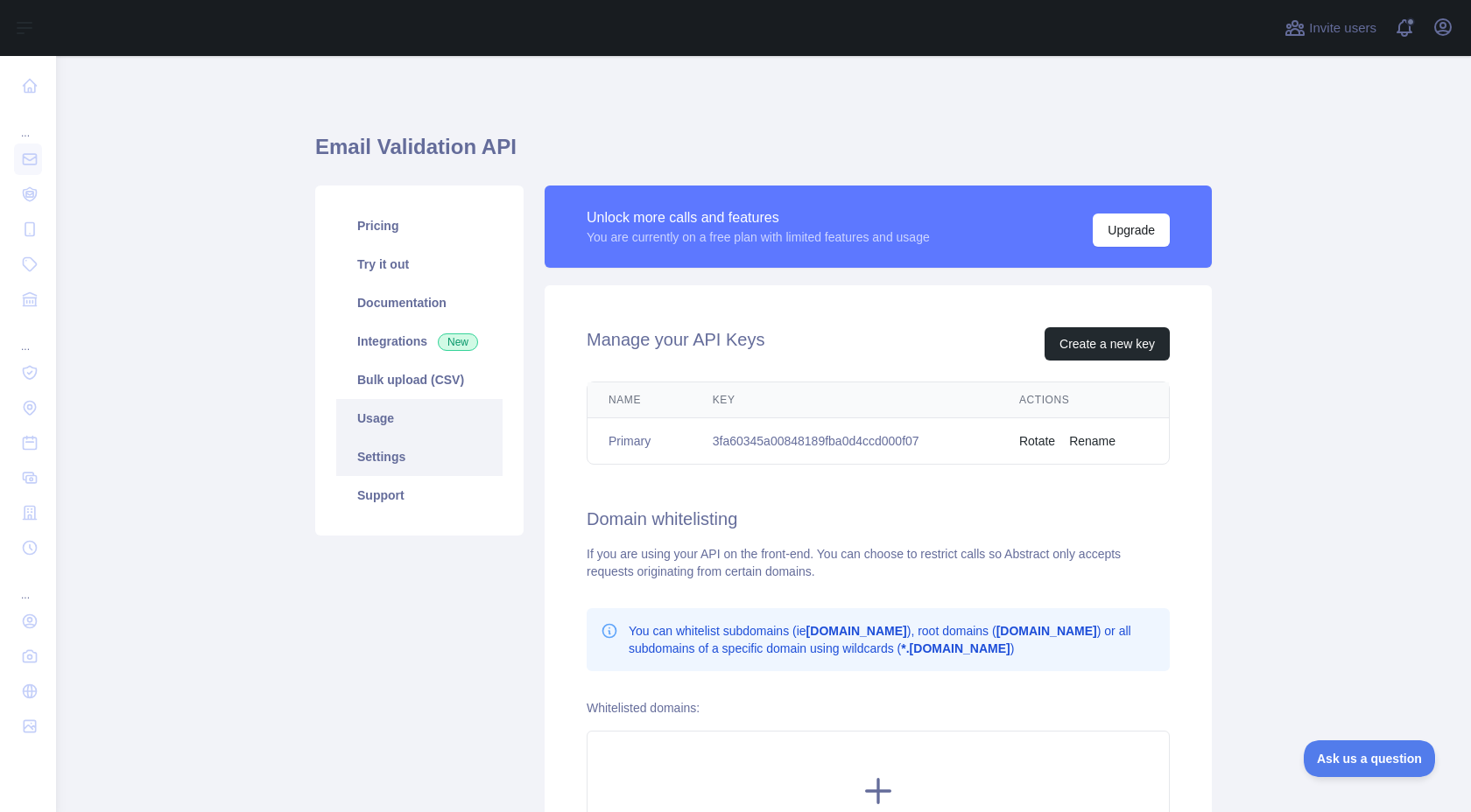
click at [422, 430] on link "Usage" at bounding box center [419, 419] width 166 height 39
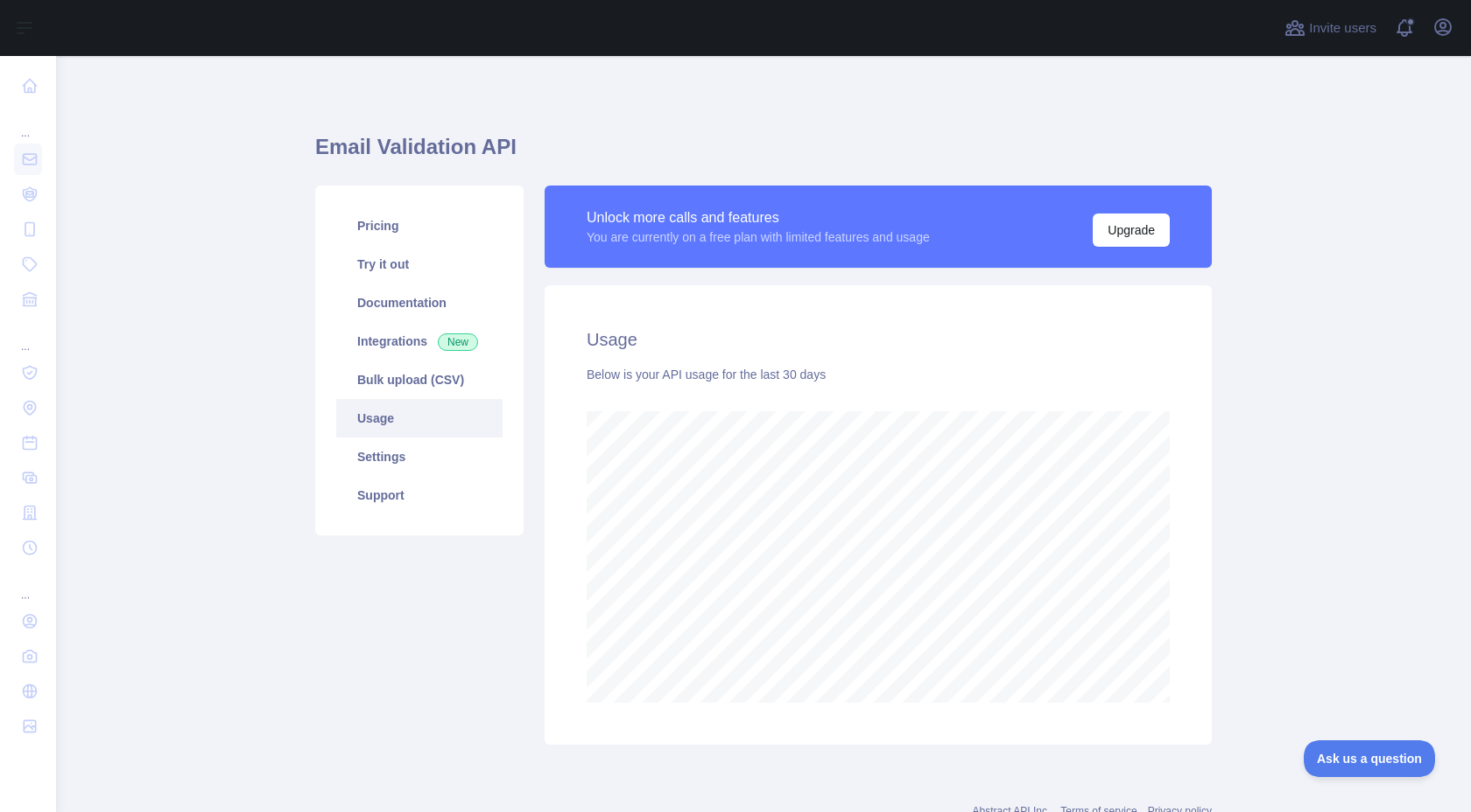
click at [752, 380] on div "Below is your API usage for the last 30 days" at bounding box center [879, 374] width 584 height 18
click at [1109, 229] on button "Upgrade" at bounding box center [1131, 230] width 77 height 33
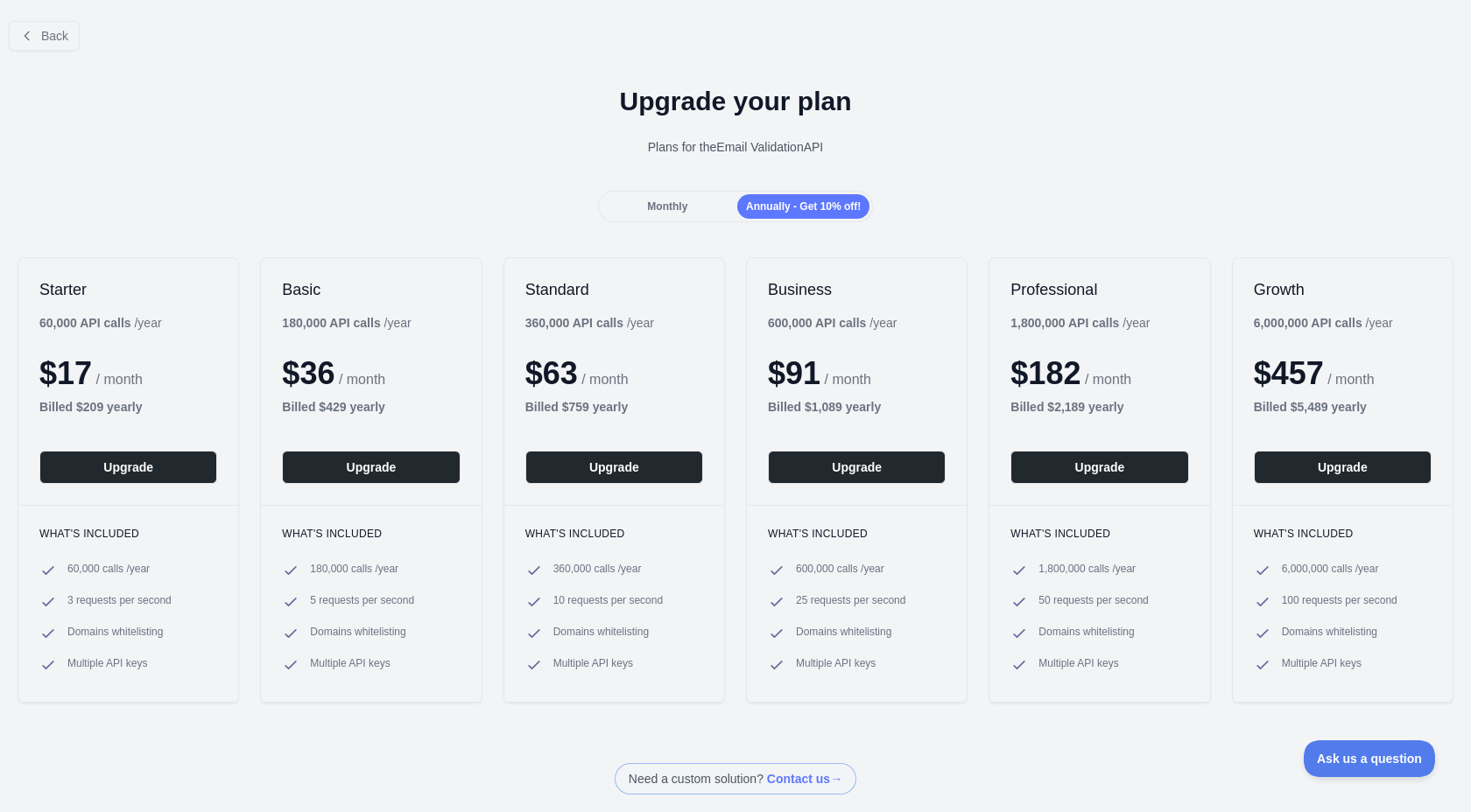
click at [666, 195] on div "Monthly" at bounding box center [667, 206] width 132 height 24
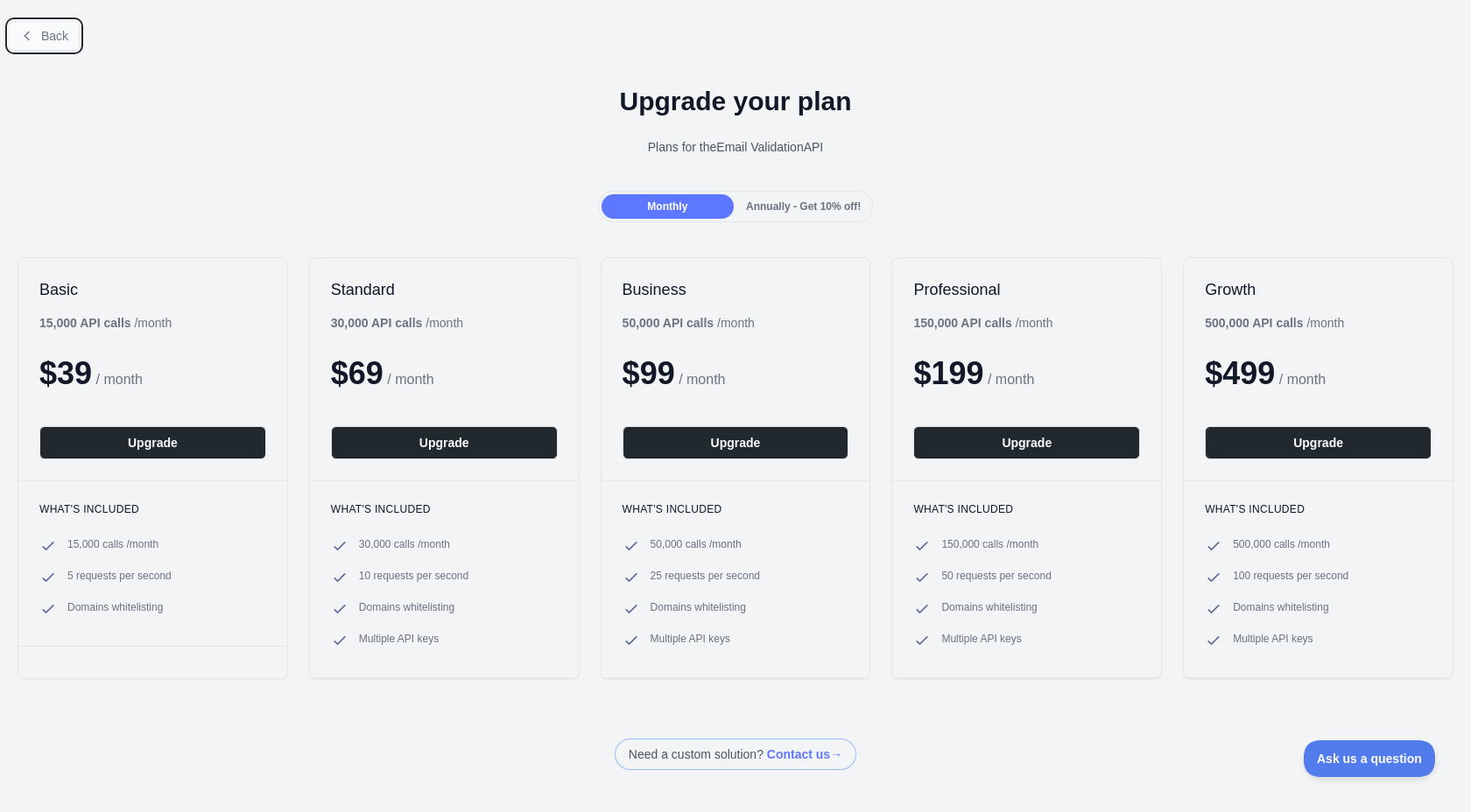
click at [78, 22] on button "Back" at bounding box center [44, 36] width 71 height 30
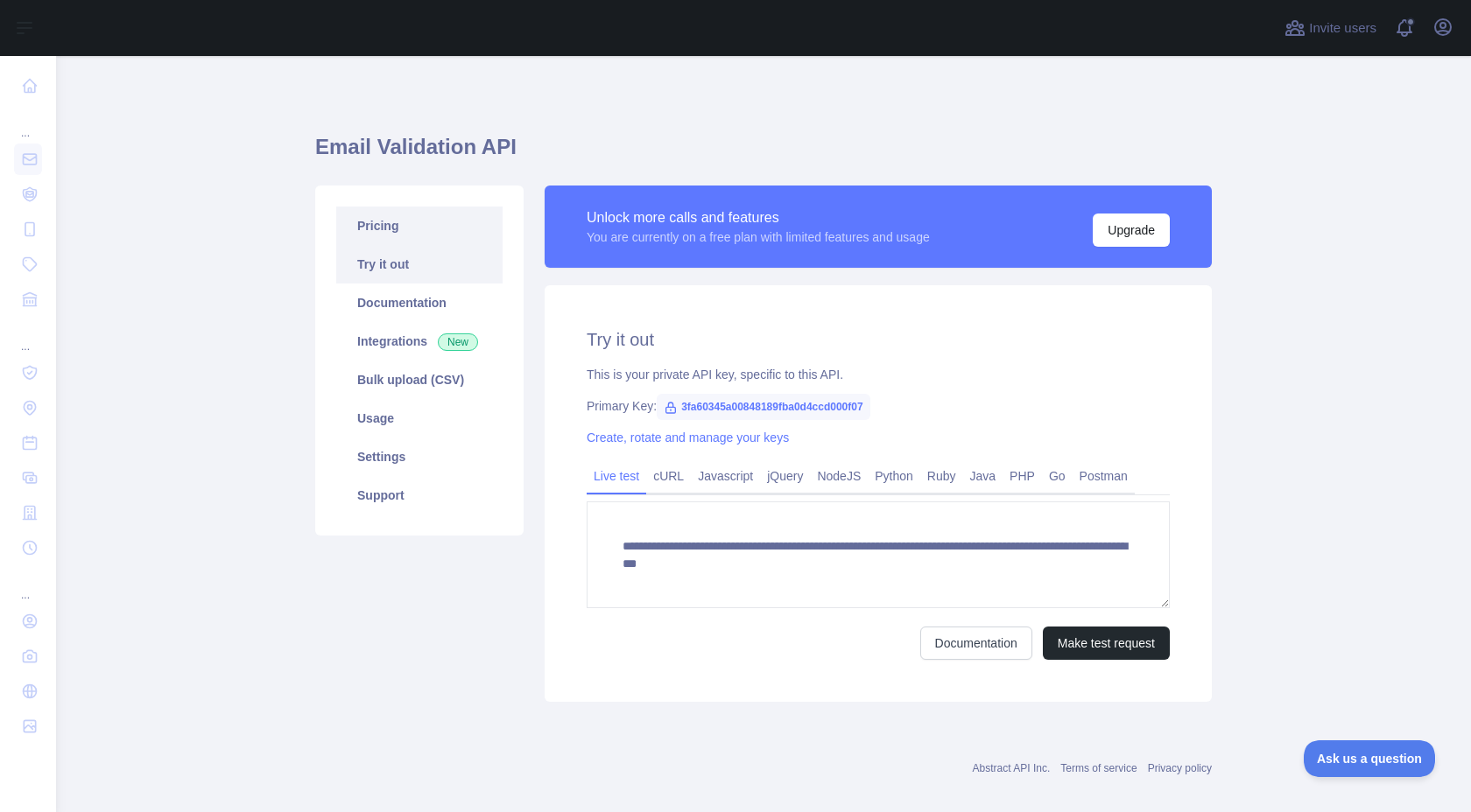
click at [439, 235] on link "Pricing" at bounding box center [419, 226] width 166 height 39
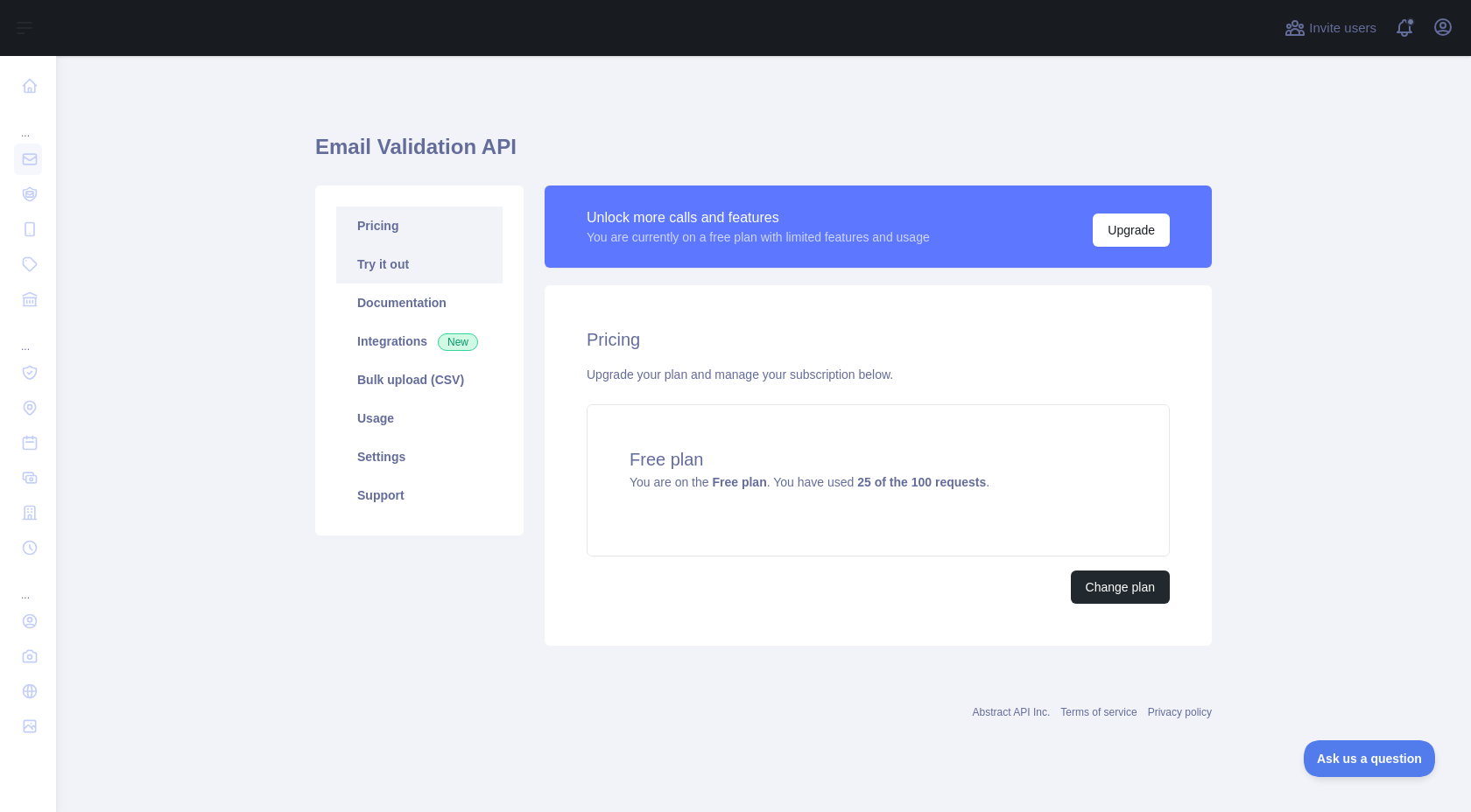
click at [427, 272] on link "Try it out" at bounding box center [419, 265] width 166 height 39
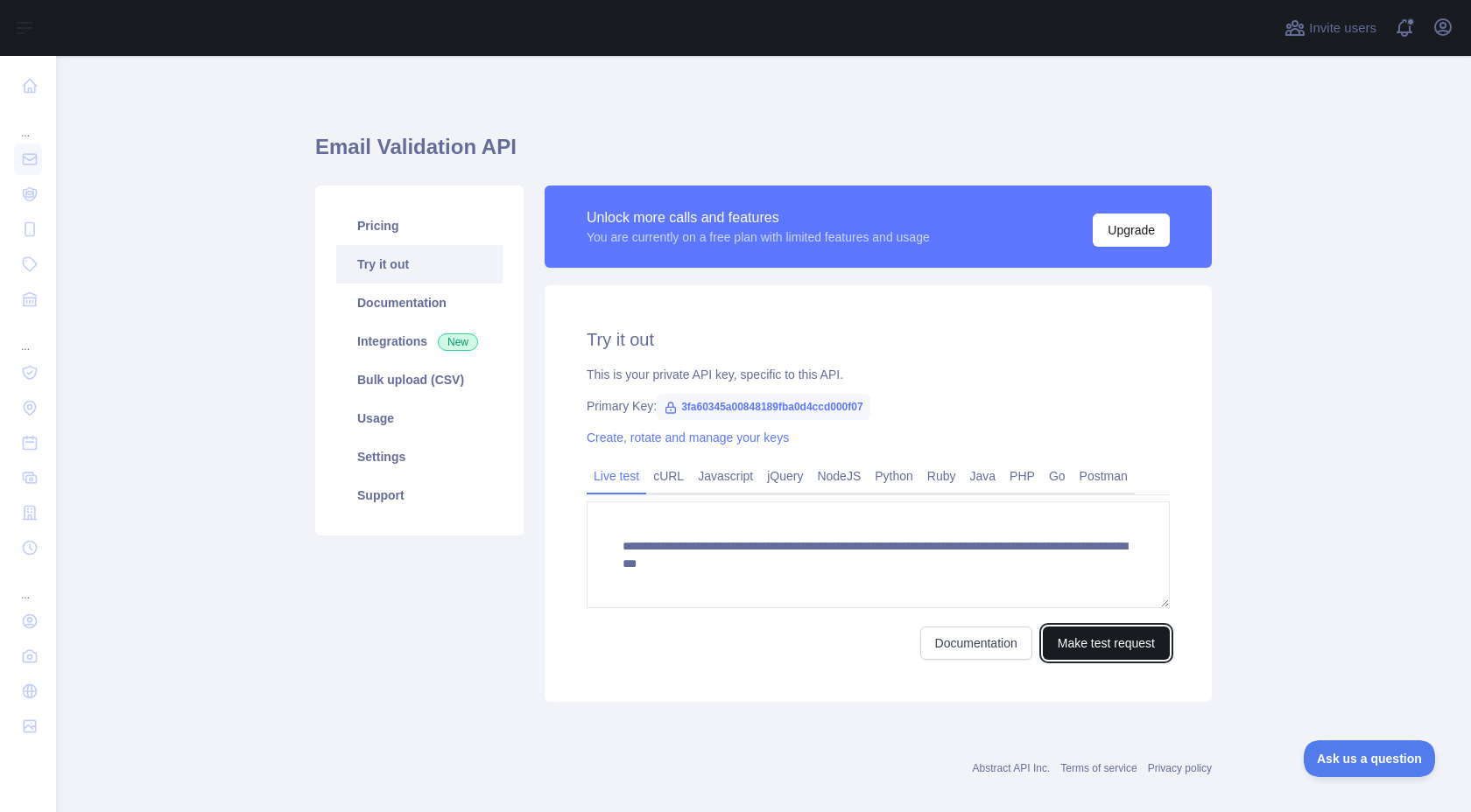
click at [1076, 646] on button "Make test request" at bounding box center [1106, 644] width 127 height 33
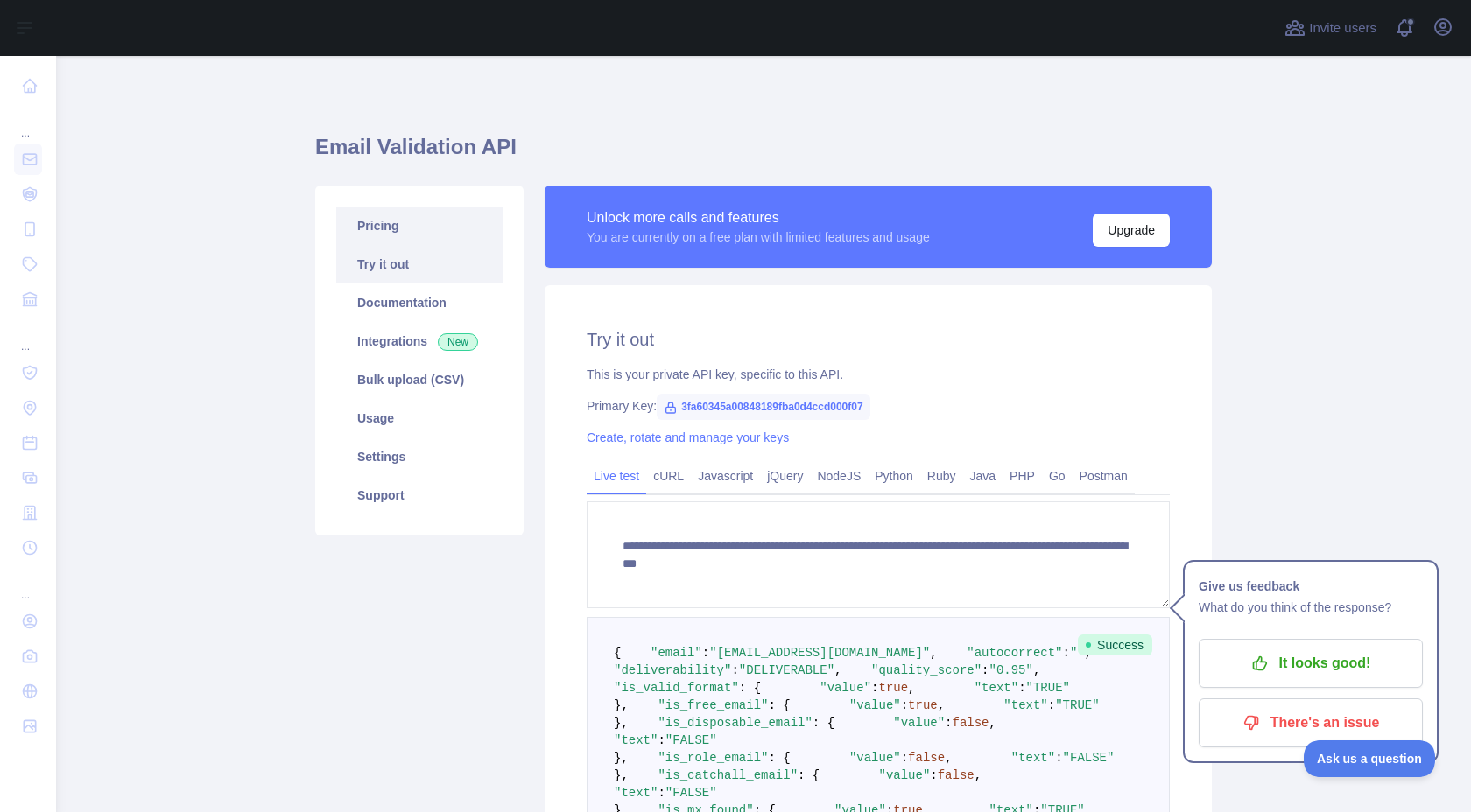
click at [390, 228] on link "Pricing" at bounding box center [419, 226] width 166 height 39
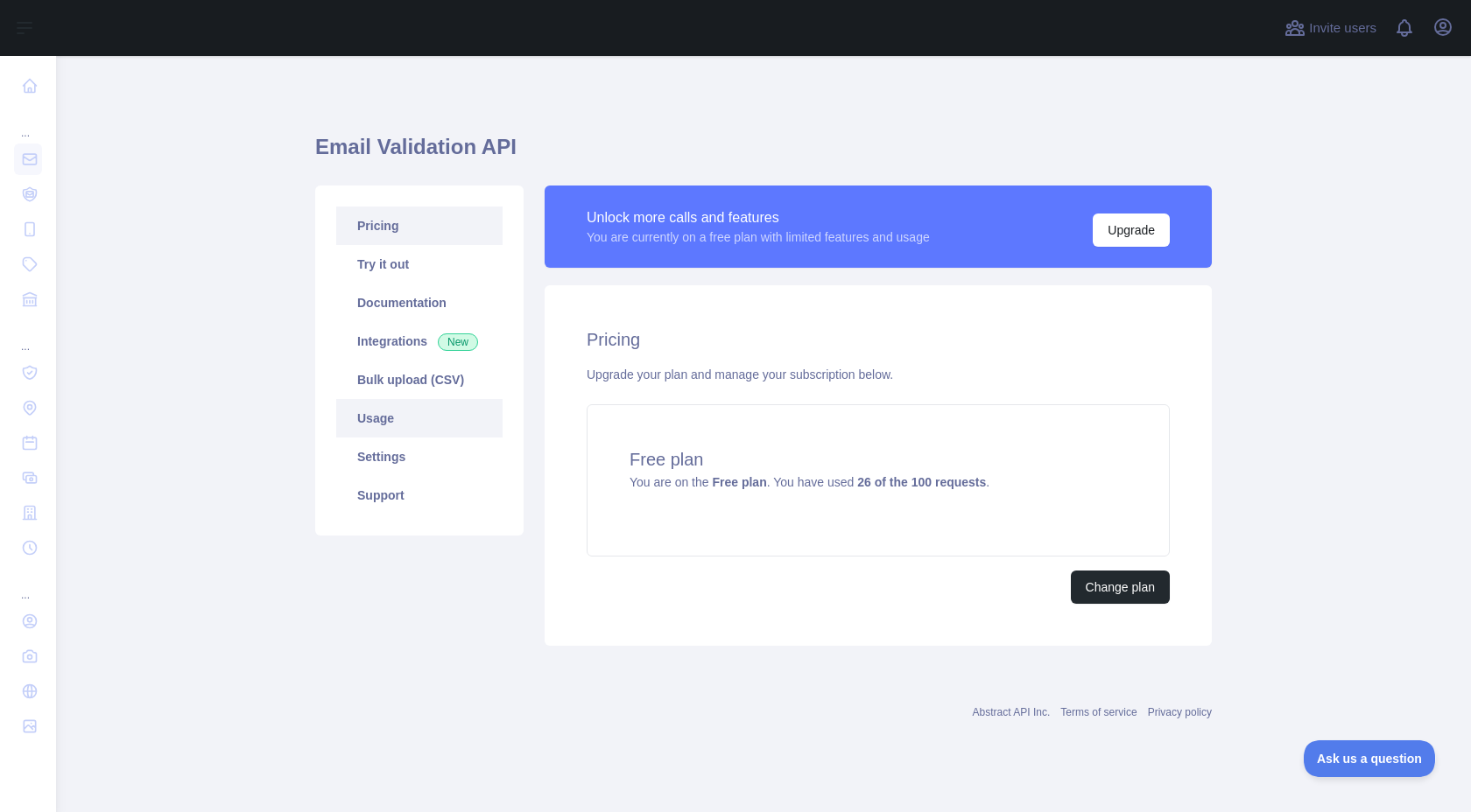
click at [384, 411] on link "Usage" at bounding box center [419, 419] width 166 height 39
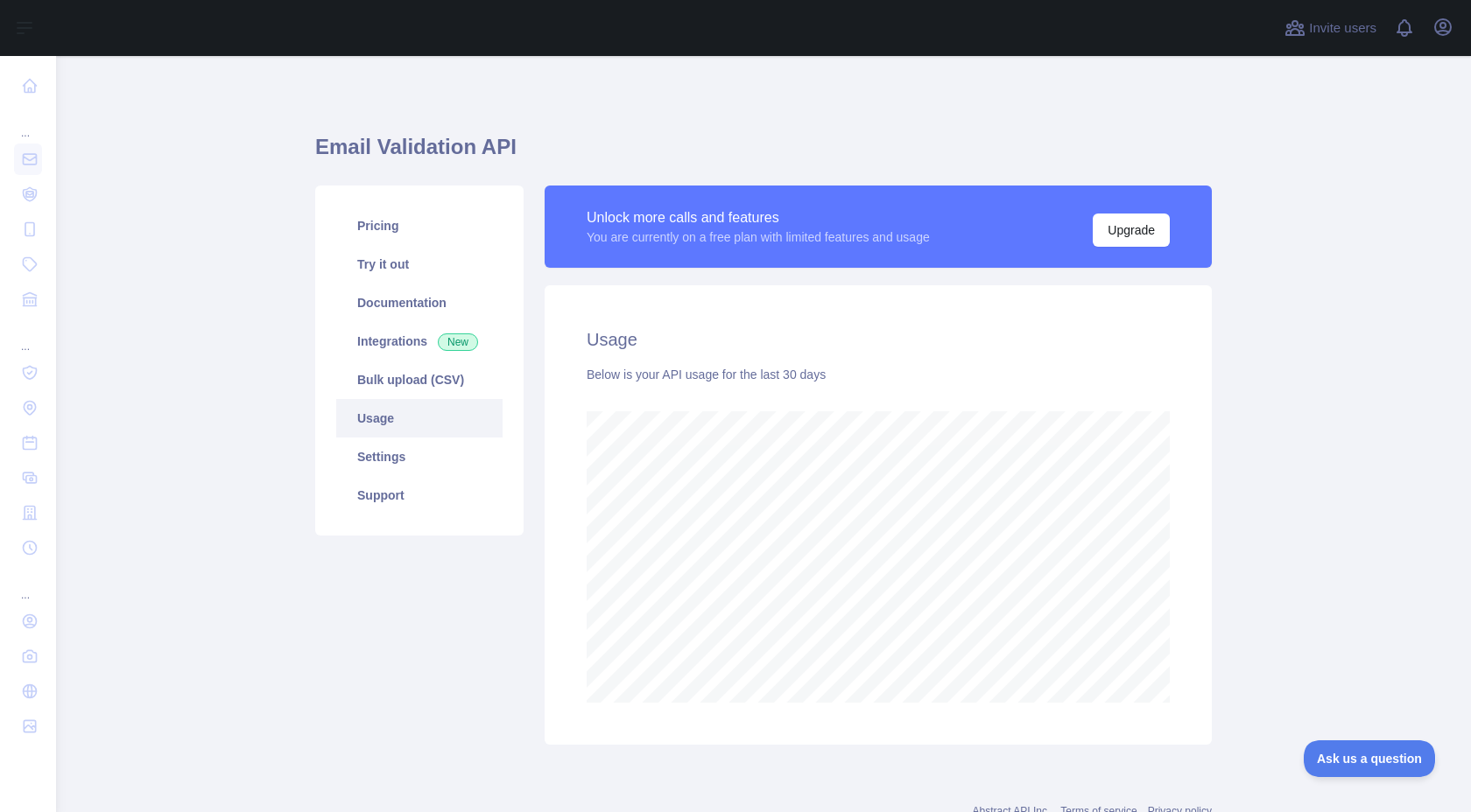
scroll to position [757, 1416]
click at [1396, 34] on span at bounding box center [1412, 28] width 35 height 56
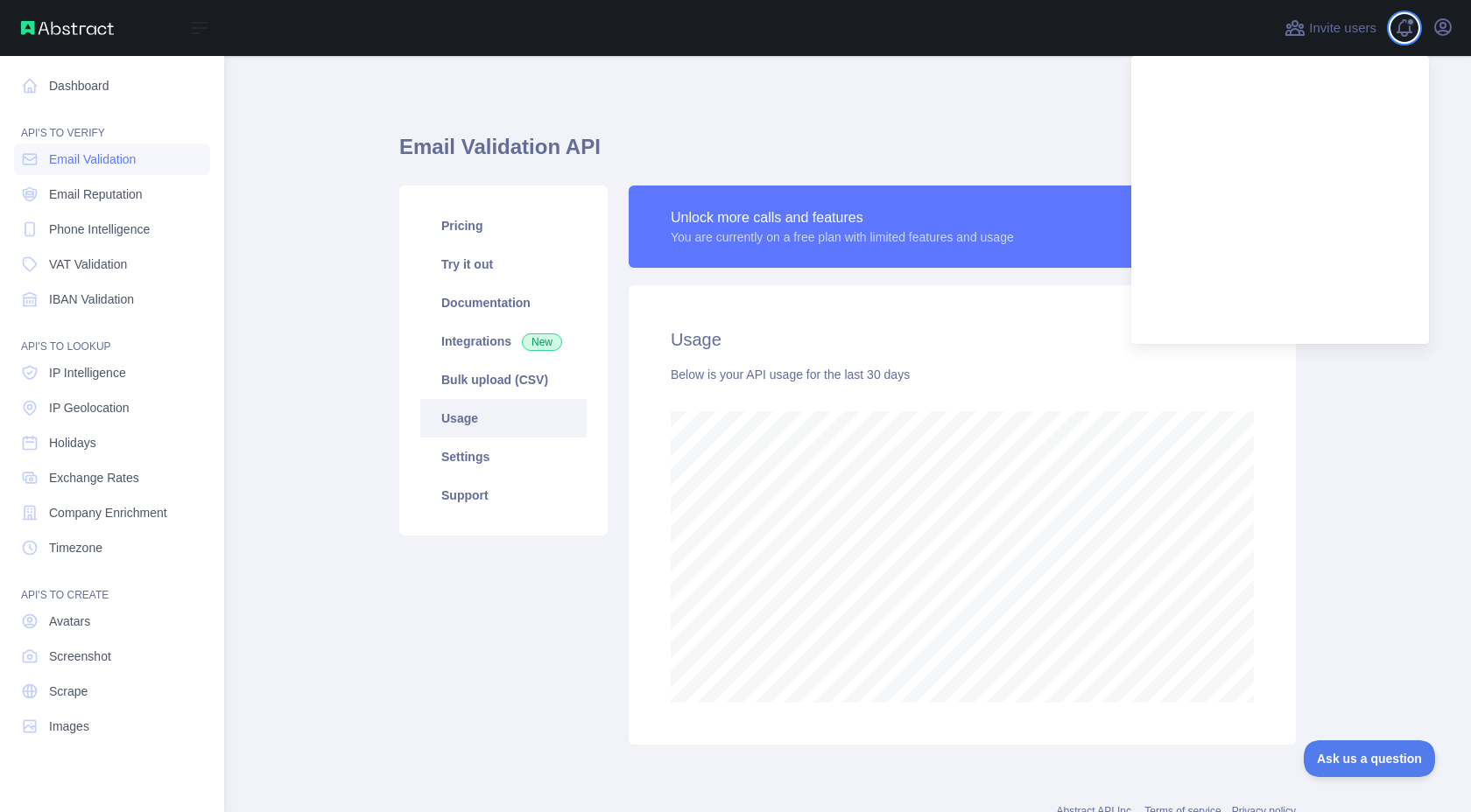
scroll to position [874720, 874615]
click at [93, 86] on link "Dashboard" at bounding box center [112, 86] width 197 height 31
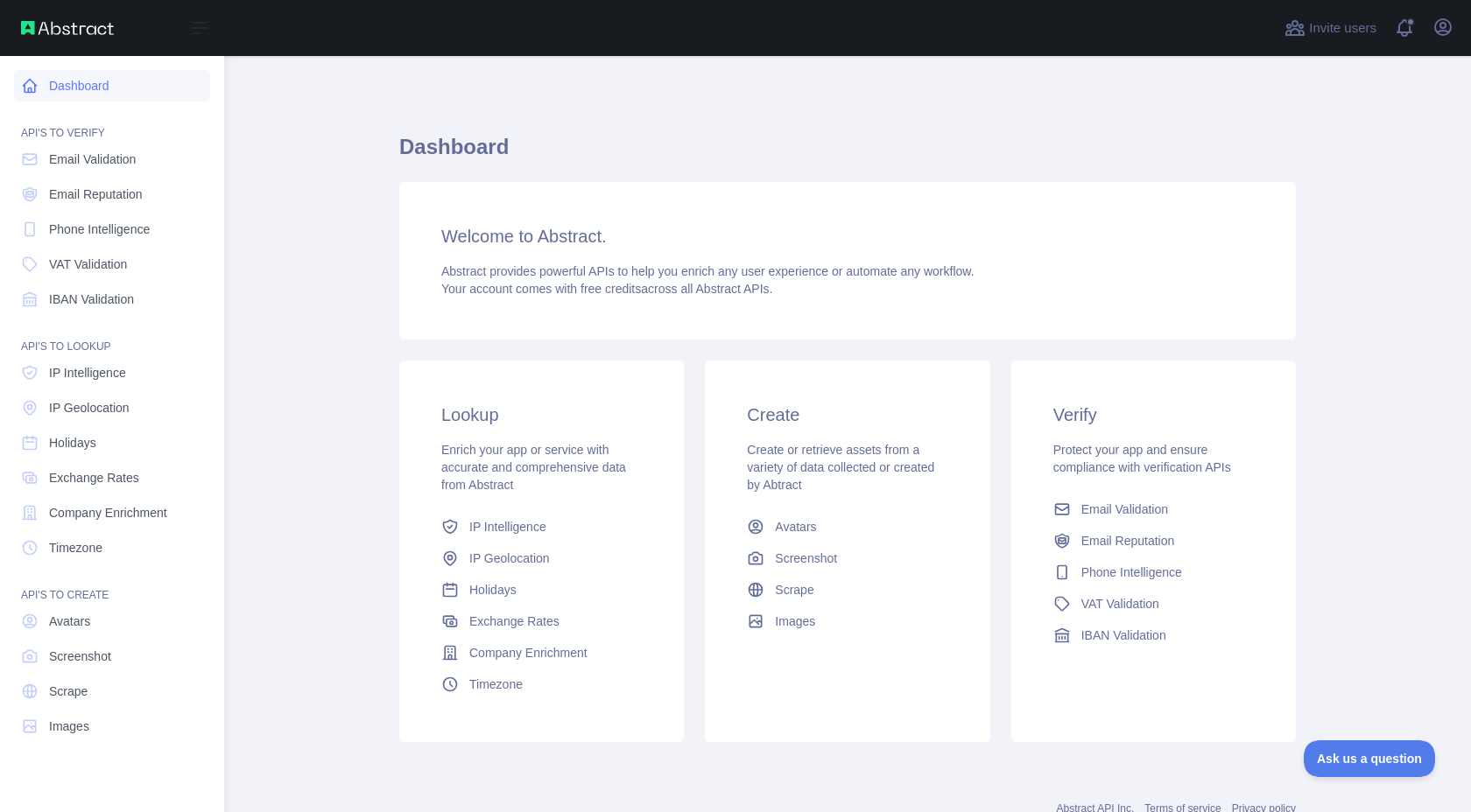
click at [93, 86] on link "Dashboard" at bounding box center [112, 86] width 197 height 31
click at [33, 167] on icon at bounding box center [30, 159] width 18 height 18
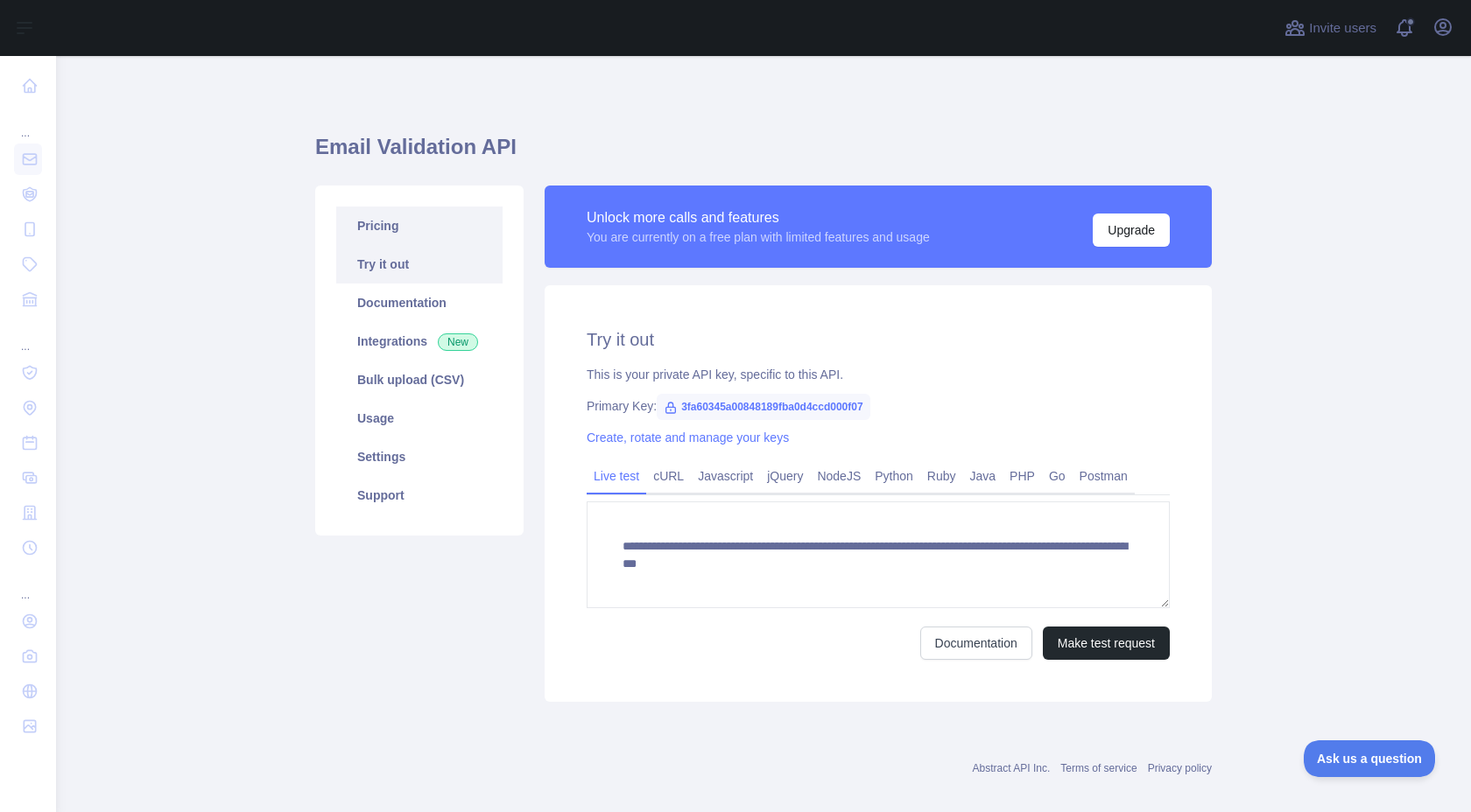
click at [451, 235] on link "Pricing" at bounding box center [419, 226] width 166 height 39
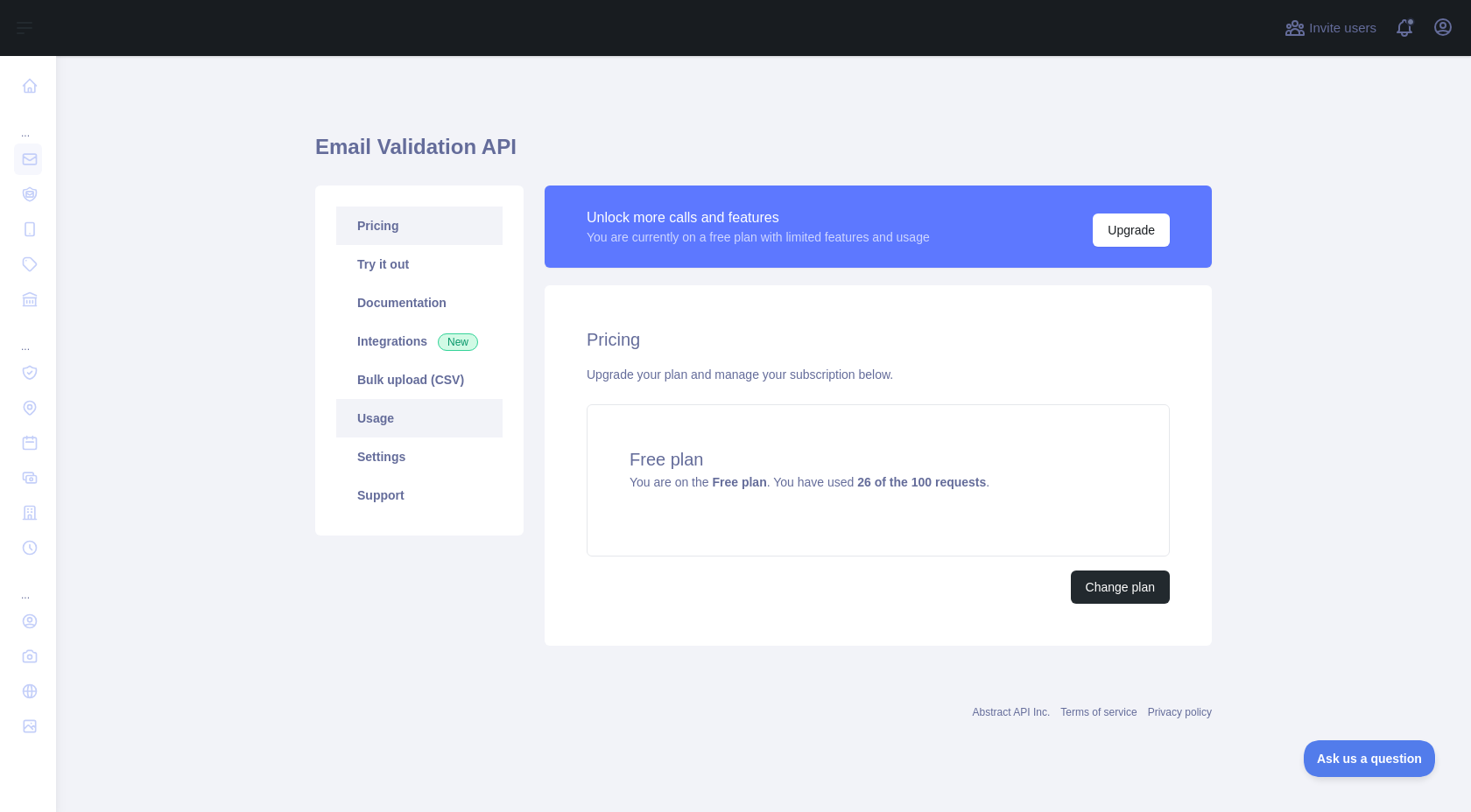
click at [443, 429] on link "Usage" at bounding box center [419, 419] width 166 height 39
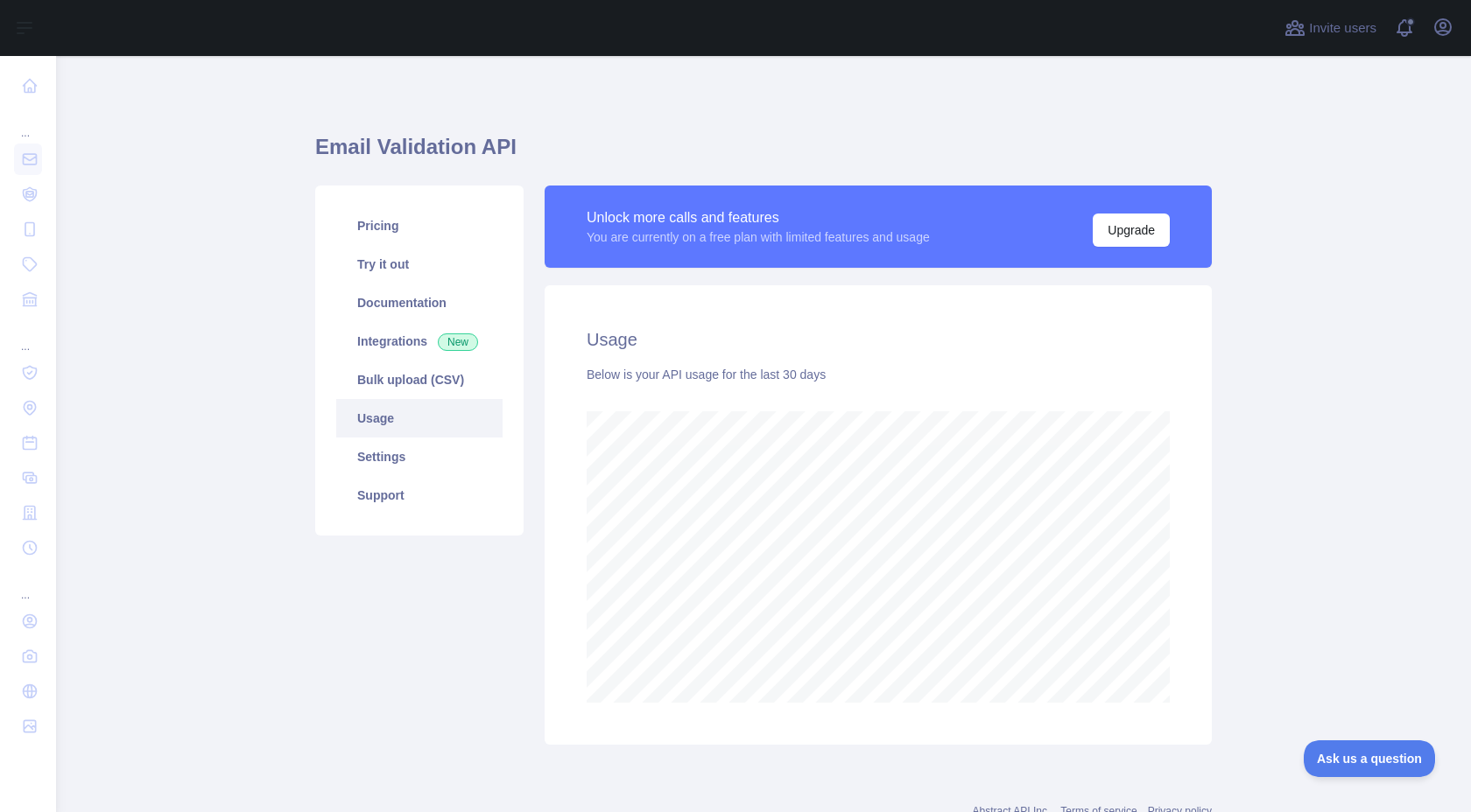
scroll to position [757, 1416]
